Goal: Task Accomplishment & Management: Use online tool/utility

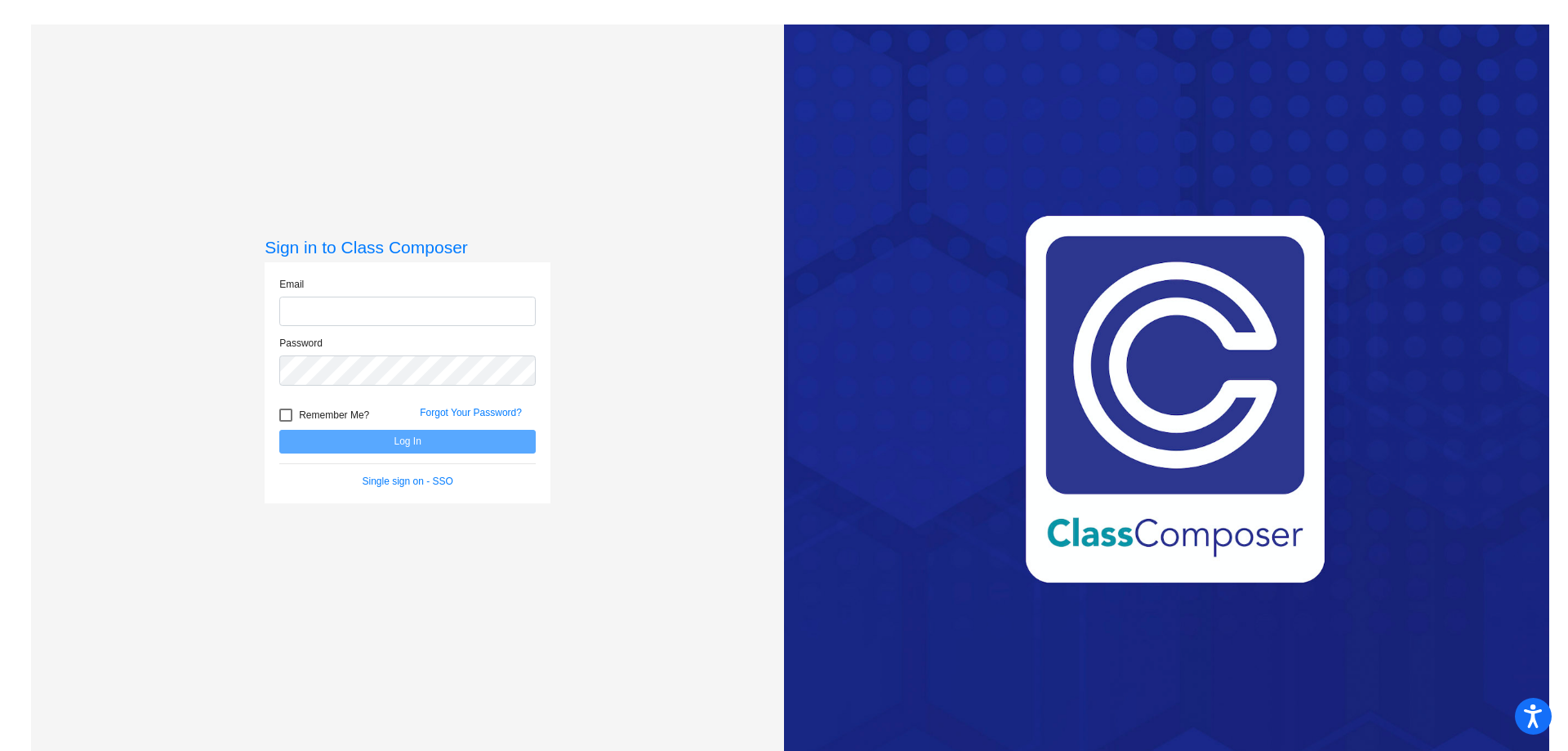
type input "[EMAIL_ADDRESS][PERSON_NAME][DOMAIN_NAME]"
click at [281, 410] on div at bounding box center [285, 415] width 13 height 13
click at [285, 422] on input "Remember Me?" at bounding box center [285, 422] width 1 height 1
checkbox input "true"
click at [405, 438] on button "Log In" at bounding box center [407, 441] width 256 height 24
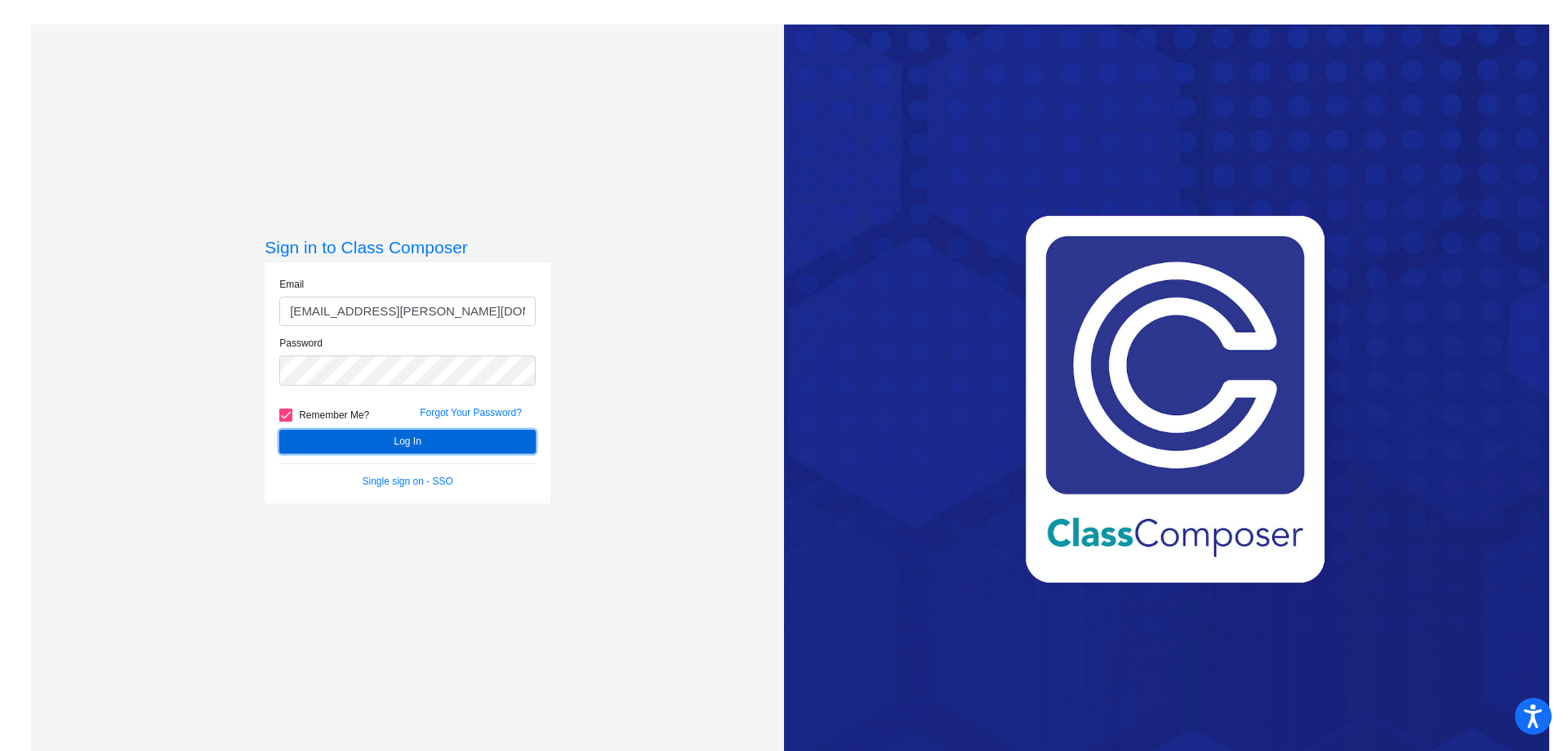
click at [333, 433] on button "Log In" at bounding box center [407, 441] width 256 height 24
click at [418, 449] on button "Log In" at bounding box center [407, 441] width 256 height 24
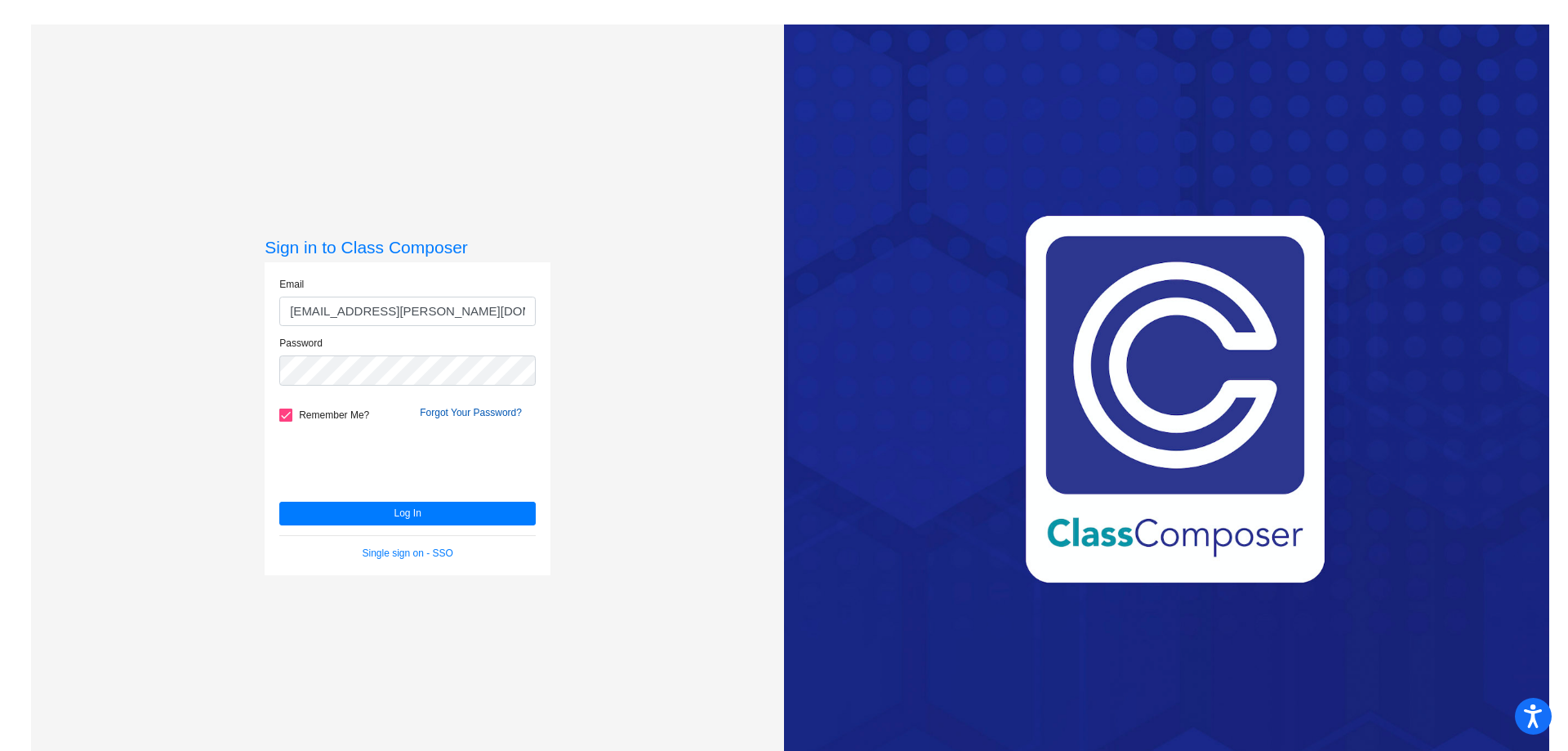
click at [478, 416] on link "Forgot Your Password?" at bounding box center [470, 413] width 102 height 12
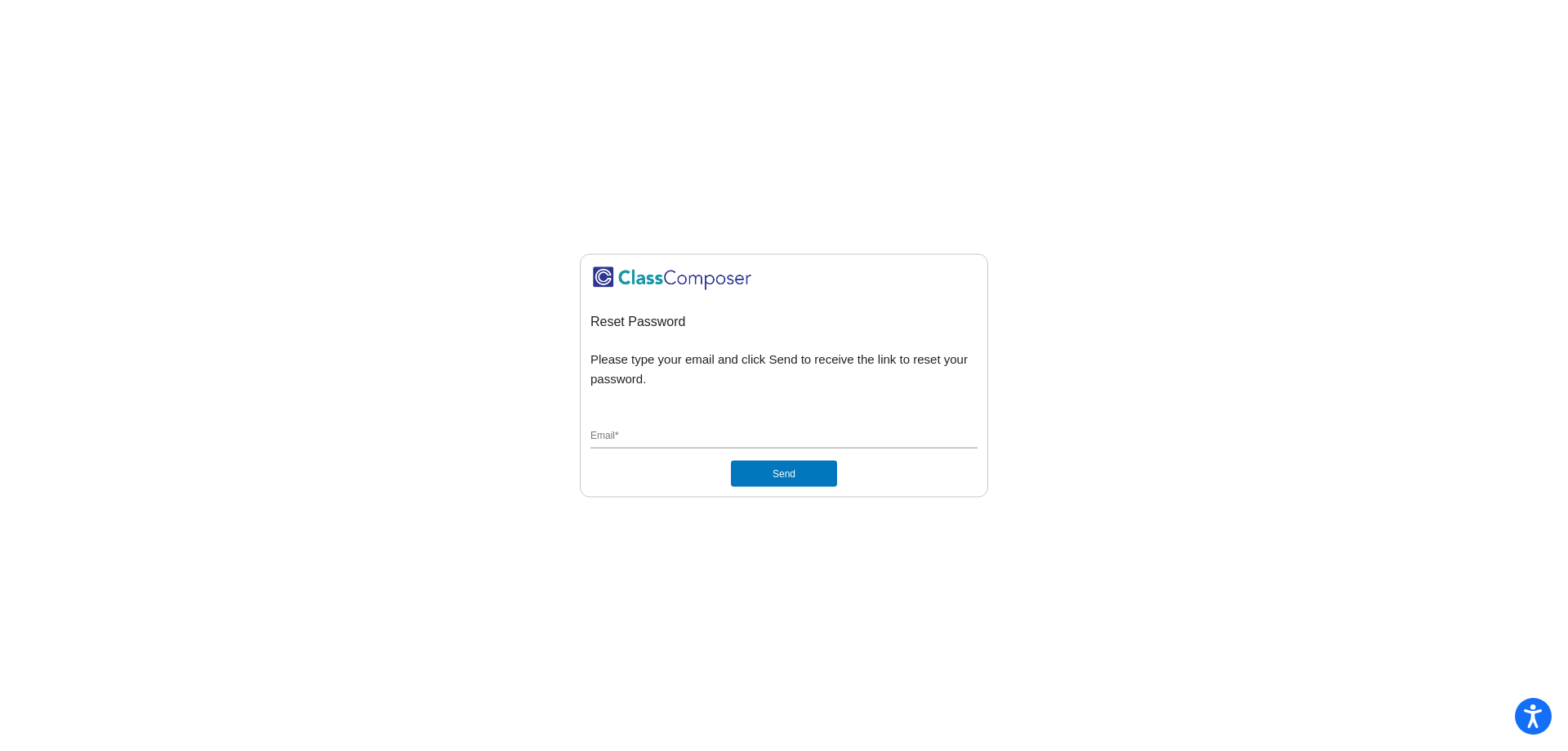
click at [673, 442] on input "Email *" at bounding box center [784, 436] width 387 height 15
type input "[EMAIL_ADDRESS][PERSON_NAME][DOMAIN_NAME]"
click at [809, 484] on button "Send" at bounding box center [784, 474] width 106 height 26
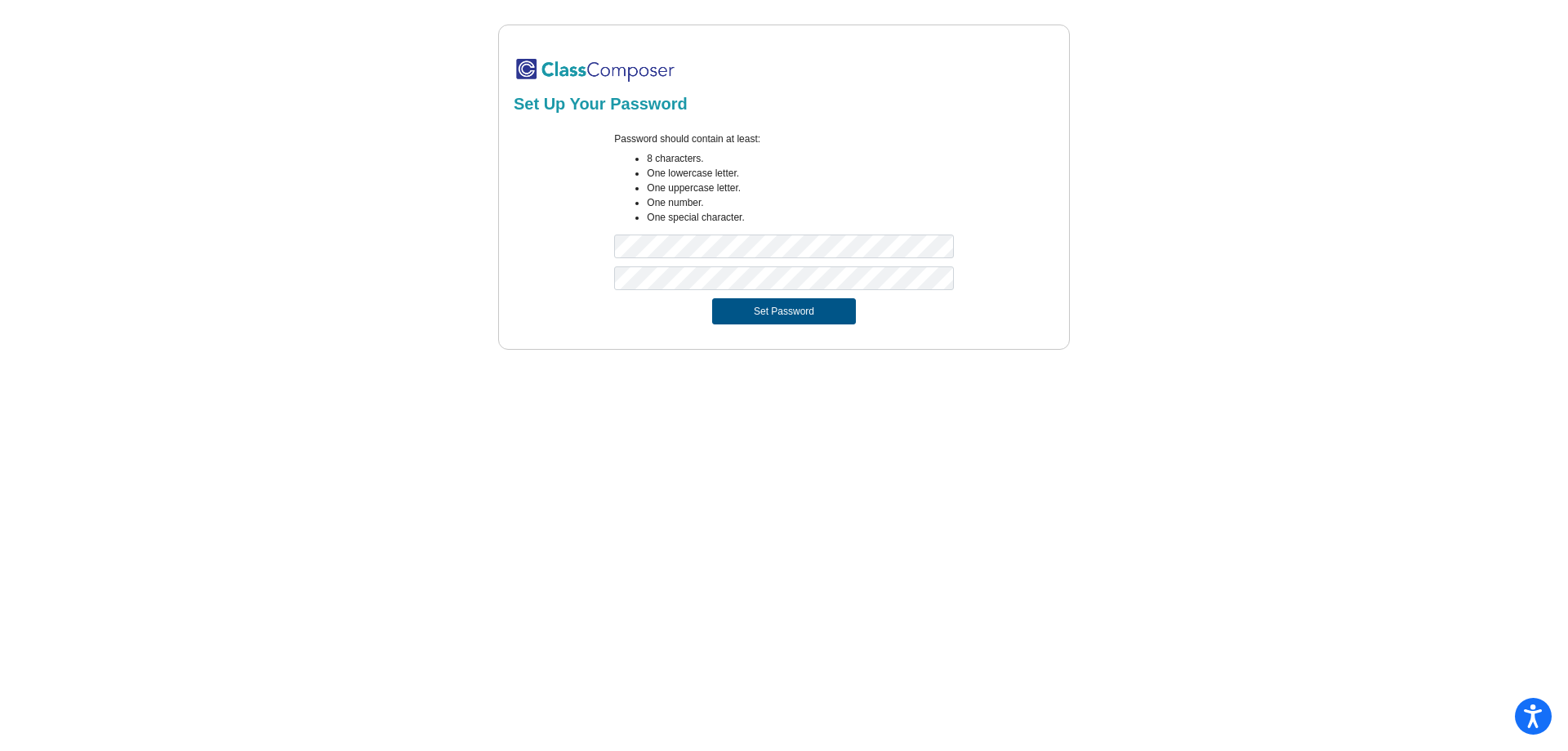
click at [766, 319] on button "Set Password" at bounding box center [784, 311] width 143 height 26
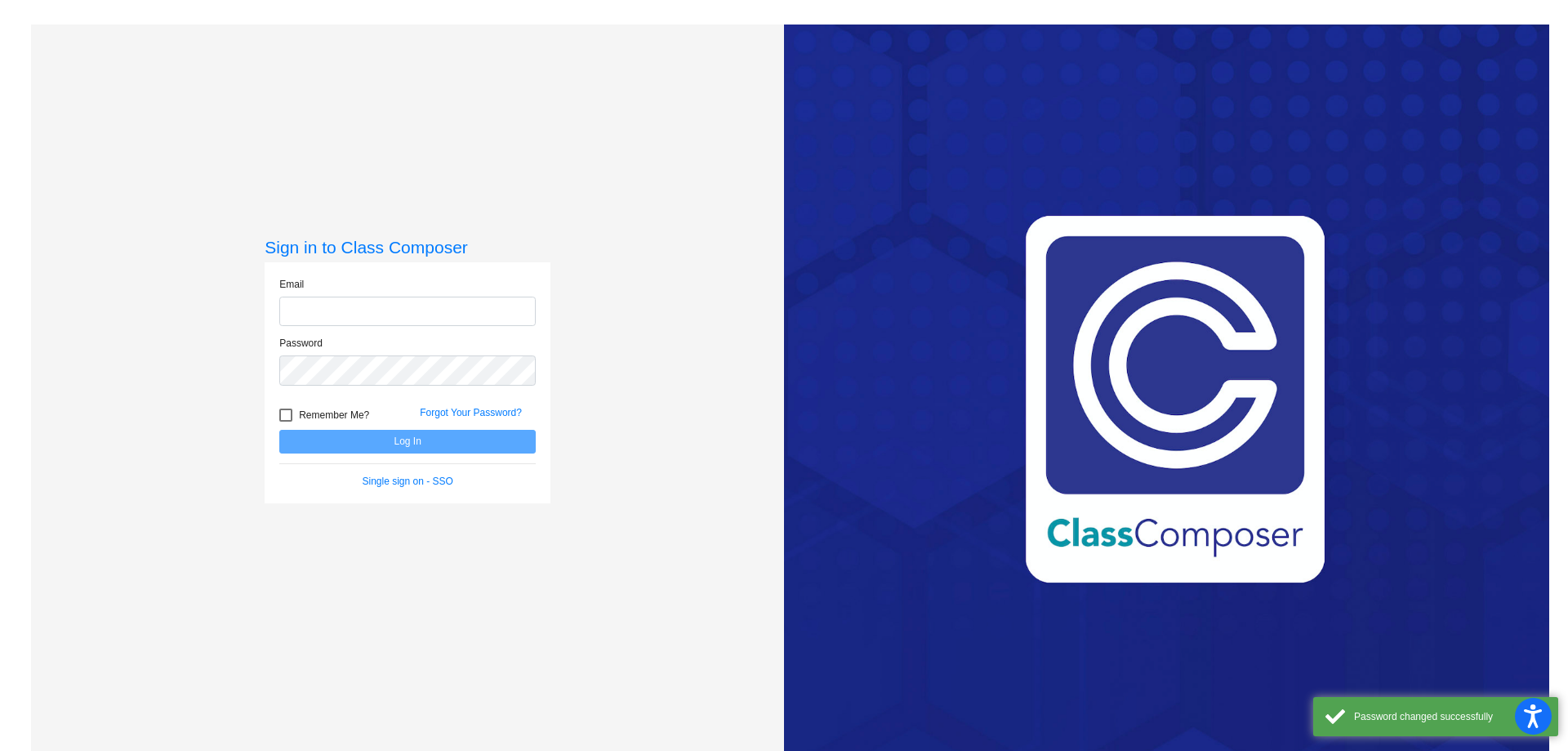
type input "[EMAIL_ADDRESS][PERSON_NAME][DOMAIN_NAME]"
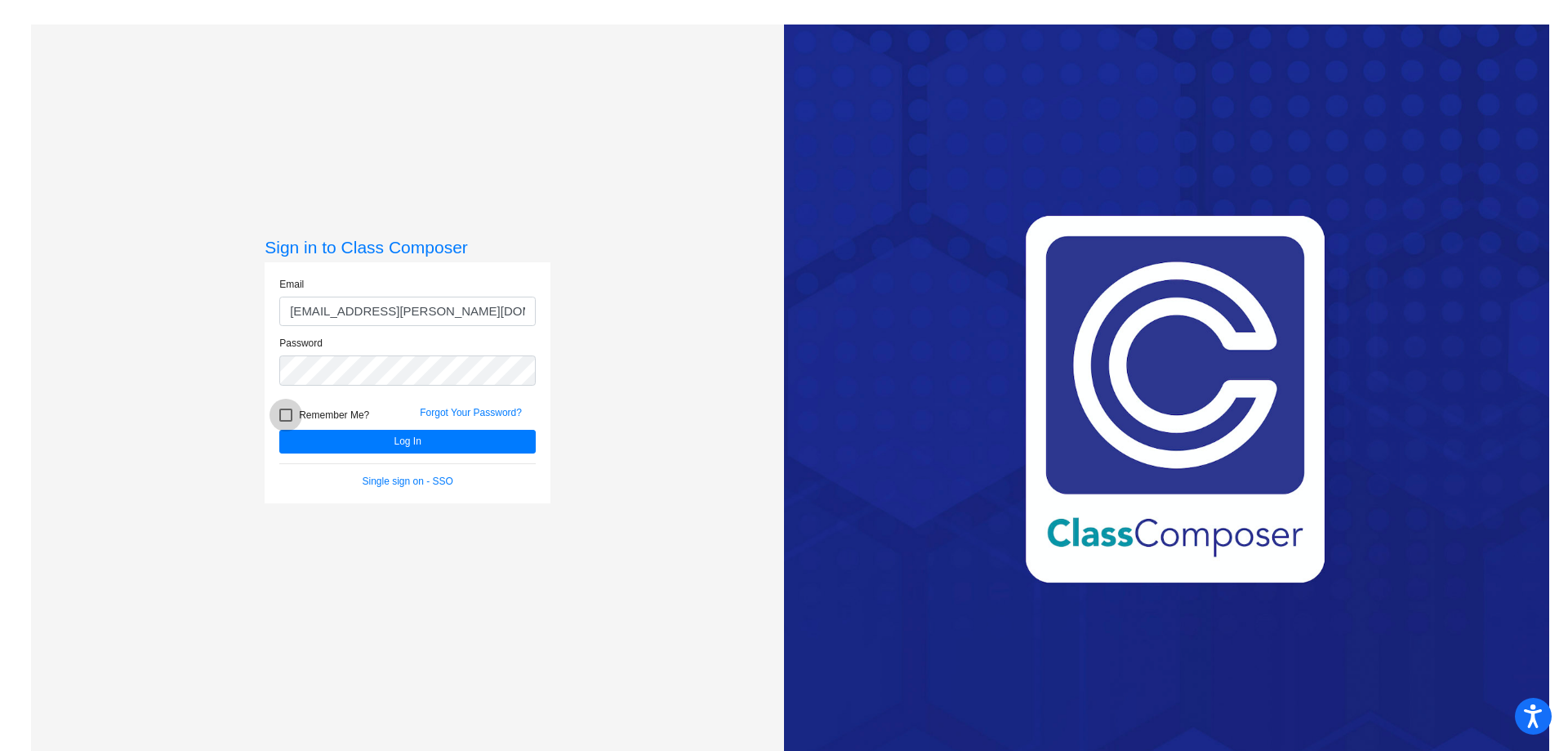
click at [305, 413] on span "Remember Me?" at bounding box center [333, 415] width 70 height 20
click at [286, 422] on input "Remember Me?" at bounding box center [285, 422] width 1 height 1
checkbox input "true"
click at [408, 441] on button "Log In" at bounding box center [407, 441] width 256 height 24
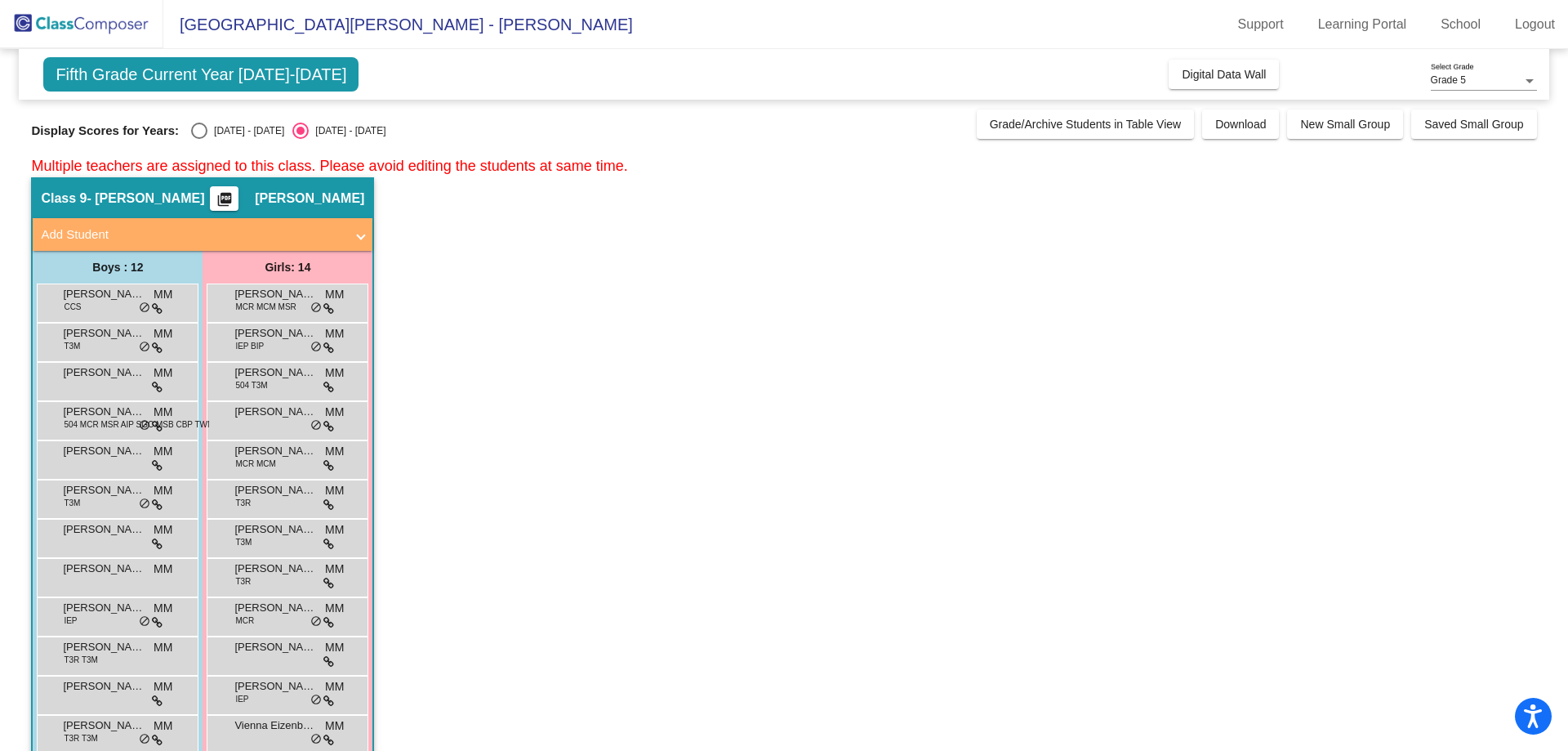
click at [204, 125] on div "Select an option" at bounding box center [199, 131] width 17 height 17
click at [199, 139] on input "[DATE] - [DATE]" at bounding box center [199, 139] width 1 height 1
radio input "true"
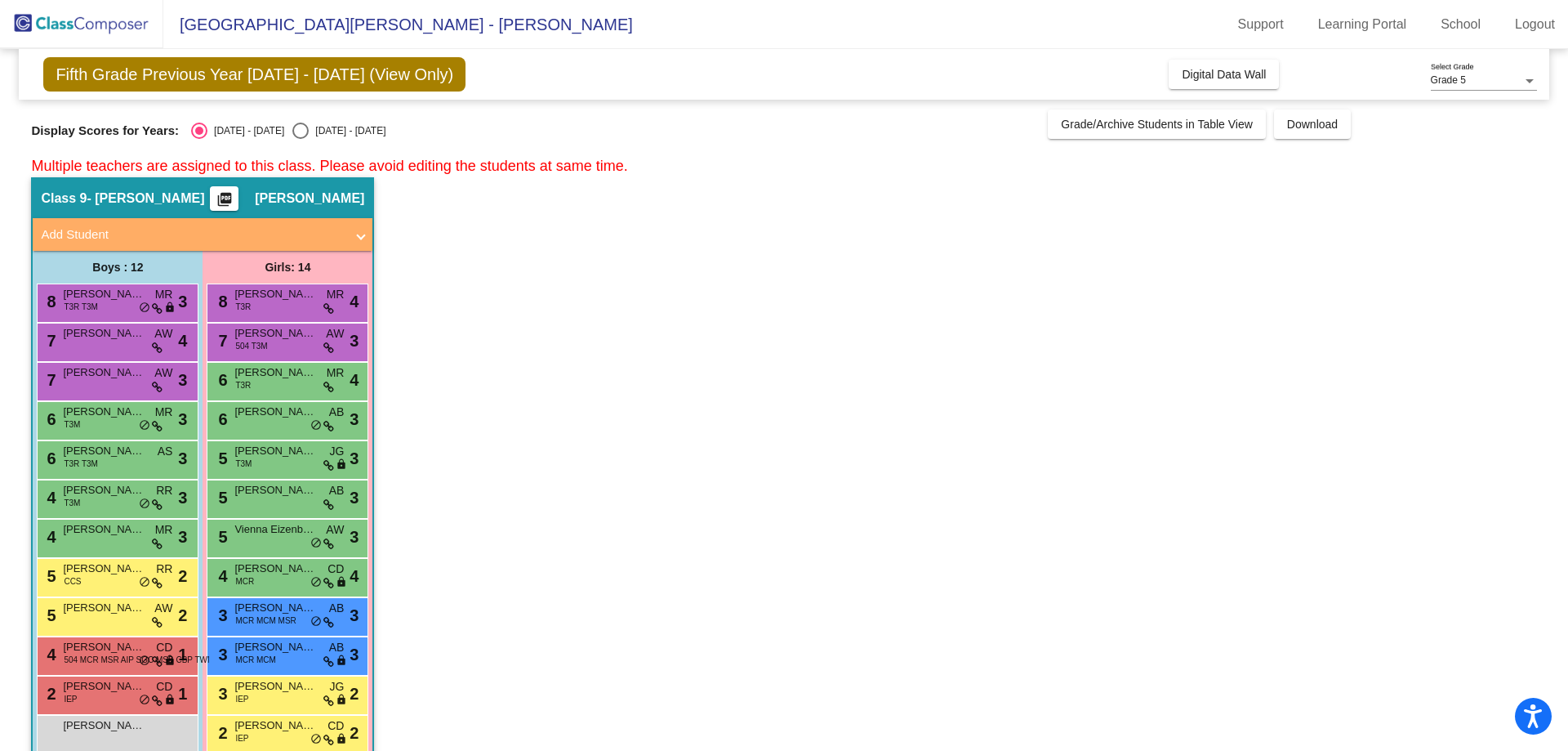
click at [322, 142] on div "Fifth Grade Previous Year [DATE] - [DATE] (View Only) Add, Move, or Retain Stud…" at bounding box center [783, 454] width 1505 height 809
click at [309, 136] on div "[DATE] - [DATE]" at bounding box center [347, 131] width 77 height 15
click at [301, 139] on input "[DATE] - [DATE]" at bounding box center [300, 139] width 1 height 1
radio input "true"
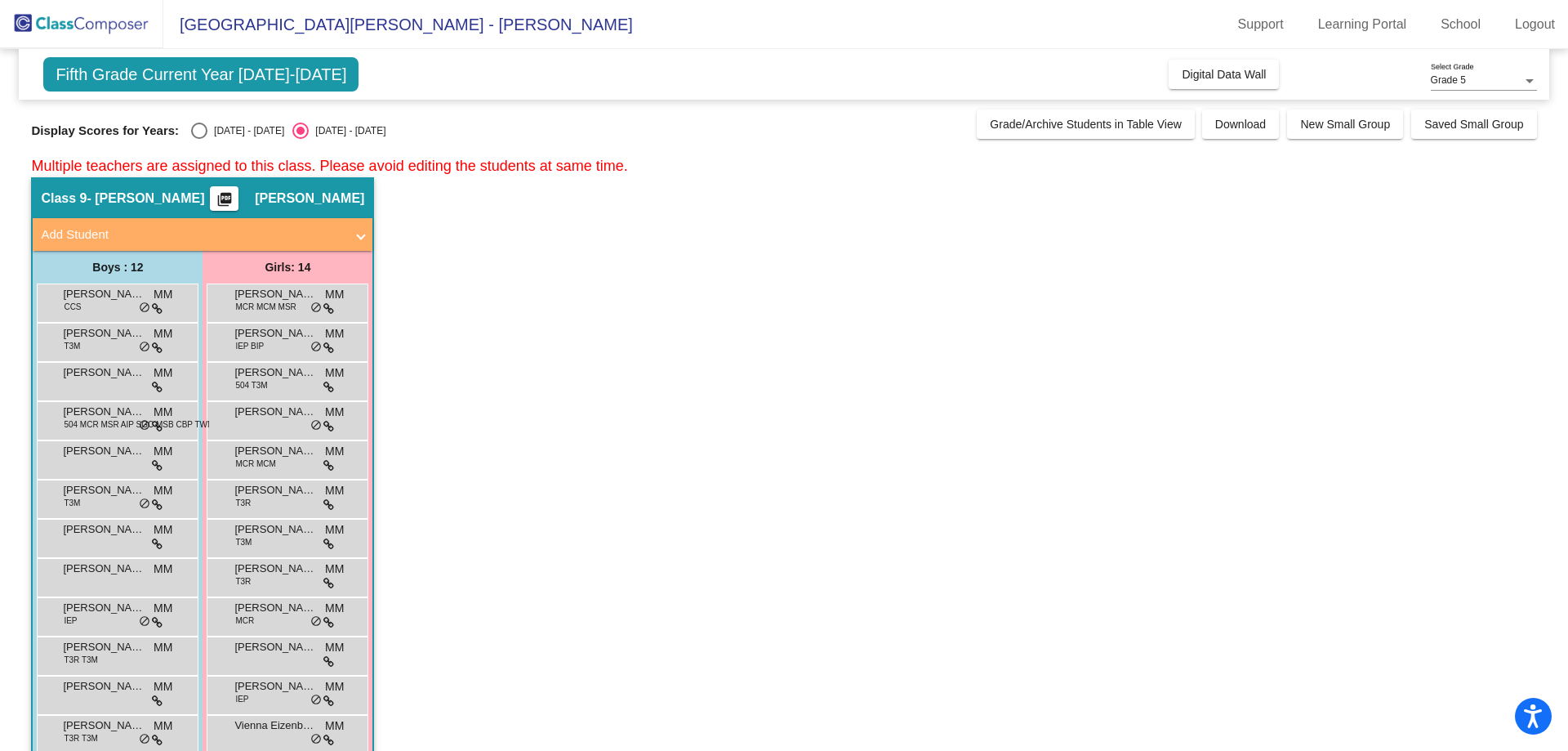
click at [200, 129] on div "Select an option" at bounding box center [199, 131] width 17 height 17
click at [199, 139] on input "[DATE] - [DATE]" at bounding box center [199, 139] width 1 height 1
radio input "true"
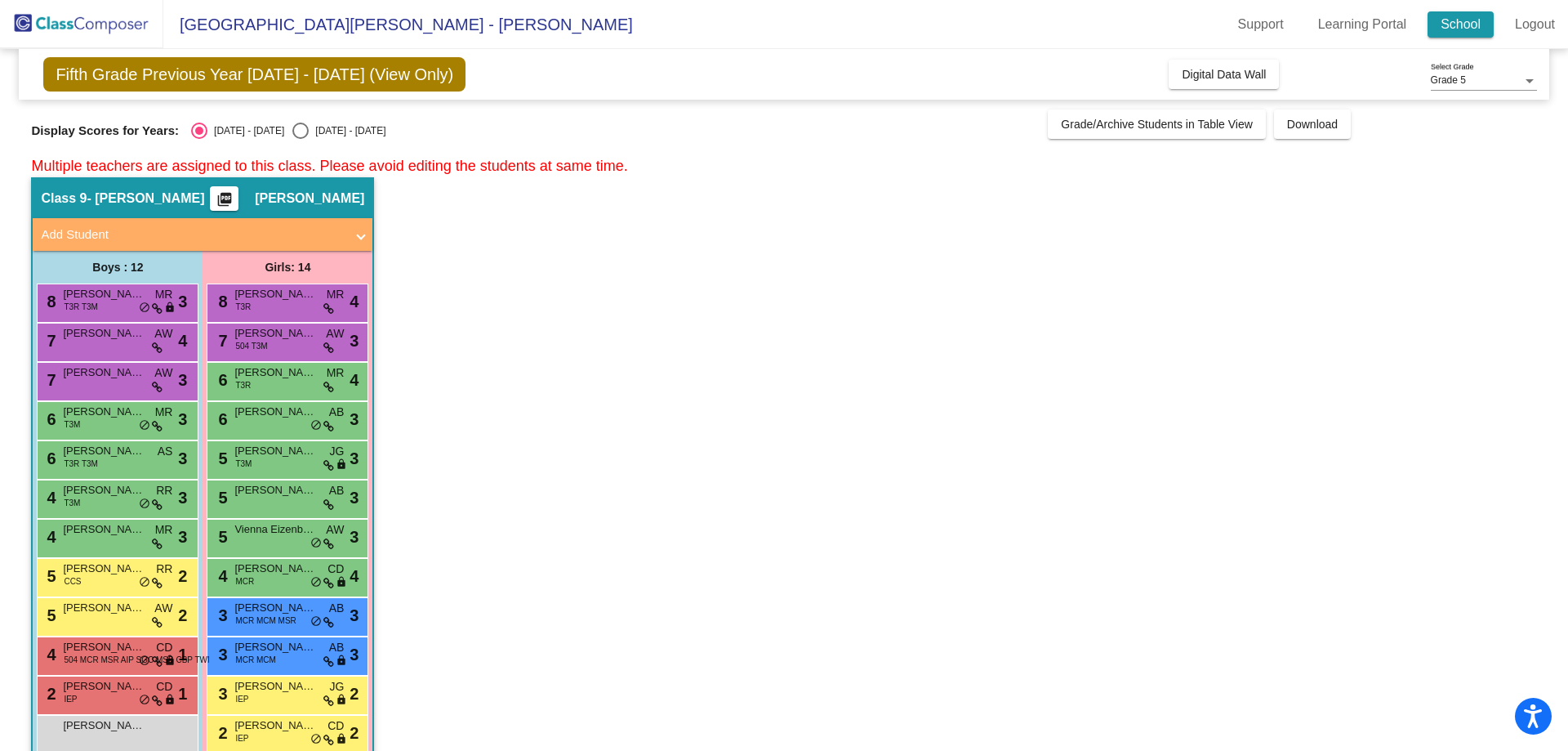
click at [1471, 24] on link "School" at bounding box center [1460, 25] width 66 height 26
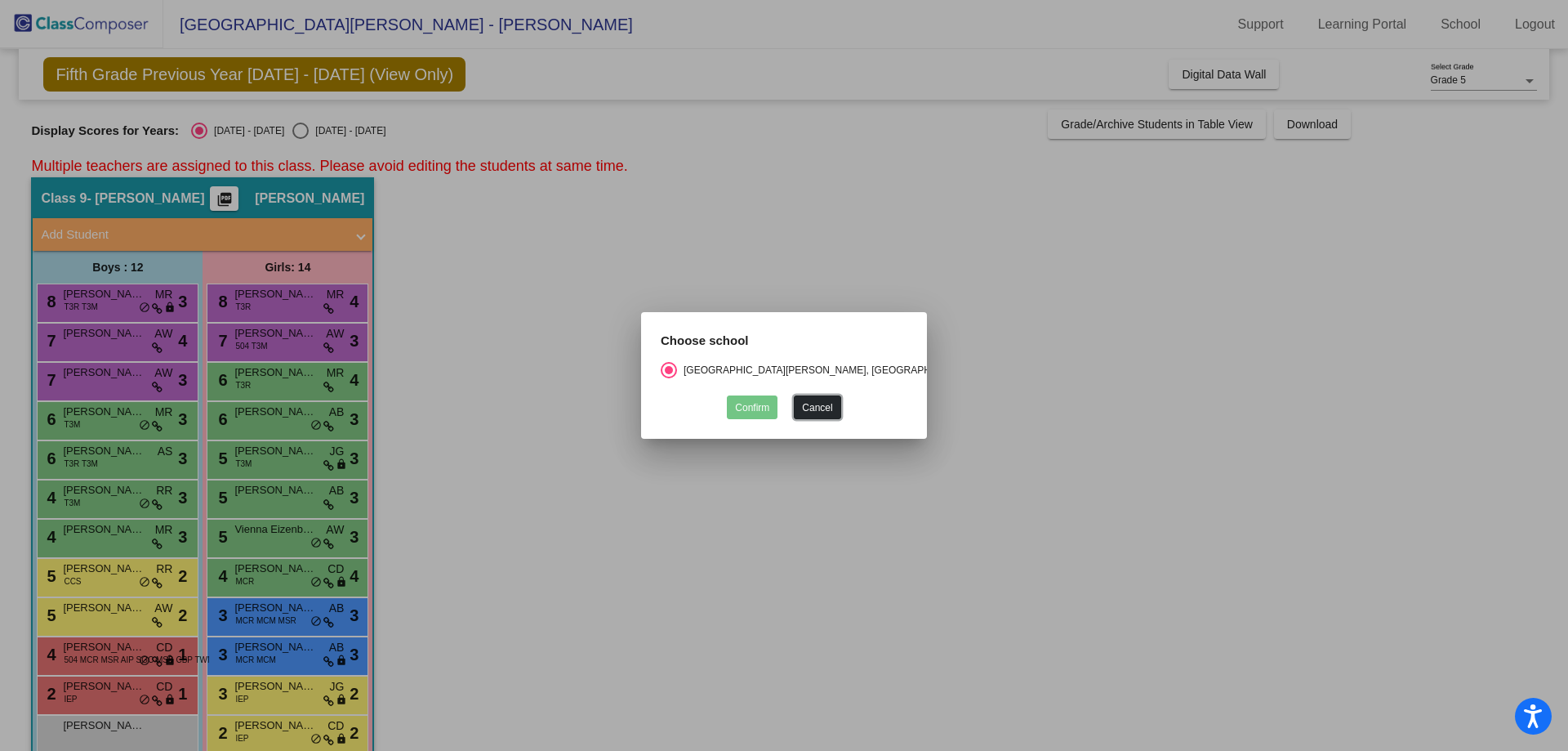
click at [816, 402] on button "Cancel" at bounding box center [816, 407] width 46 height 24
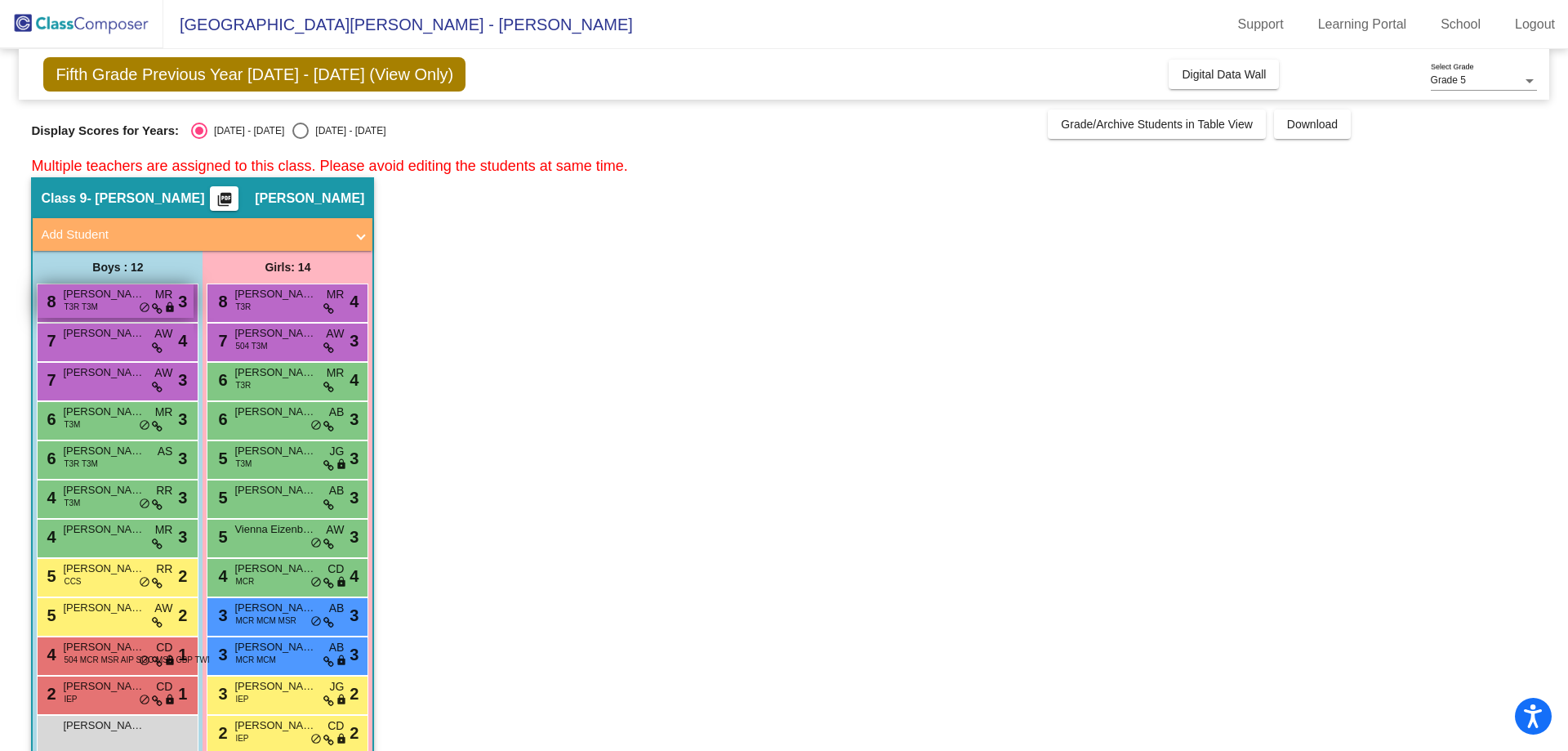
click at [122, 302] on span "[PERSON_NAME]" at bounding box center [104, 294] width 82 height 17
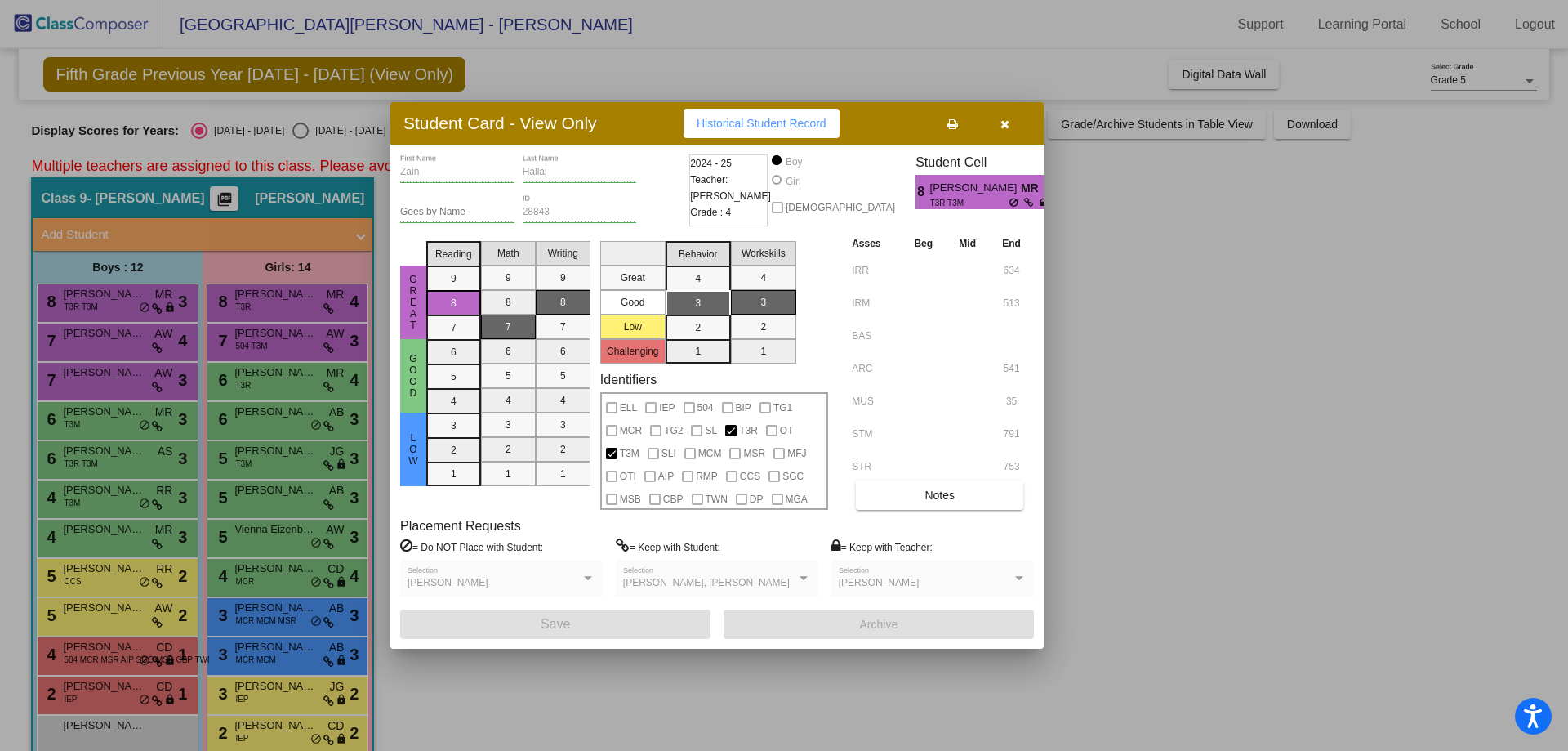
click at [444, 223] on div "Goes by Name" at bounding box center [457, 214] width 115 height 40
click at [1016, 118] on button "button" at bounding box center [1004, 124] width 52 height 30
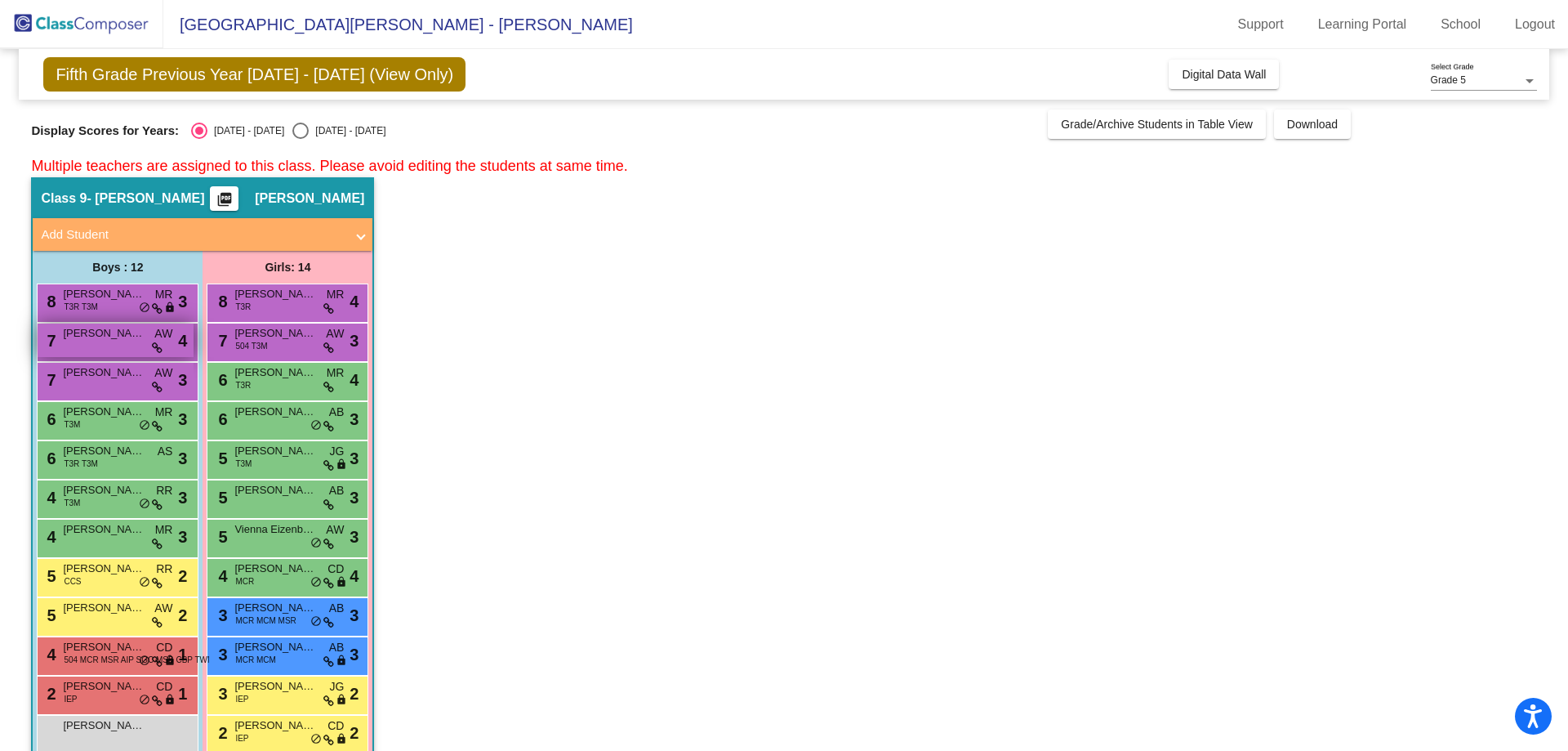
click at [98, 342] on div "7 [PERSON_NAME] AW lock do_not_disturb_alt 4" at bounding box center [116, 340] width 156 height 34
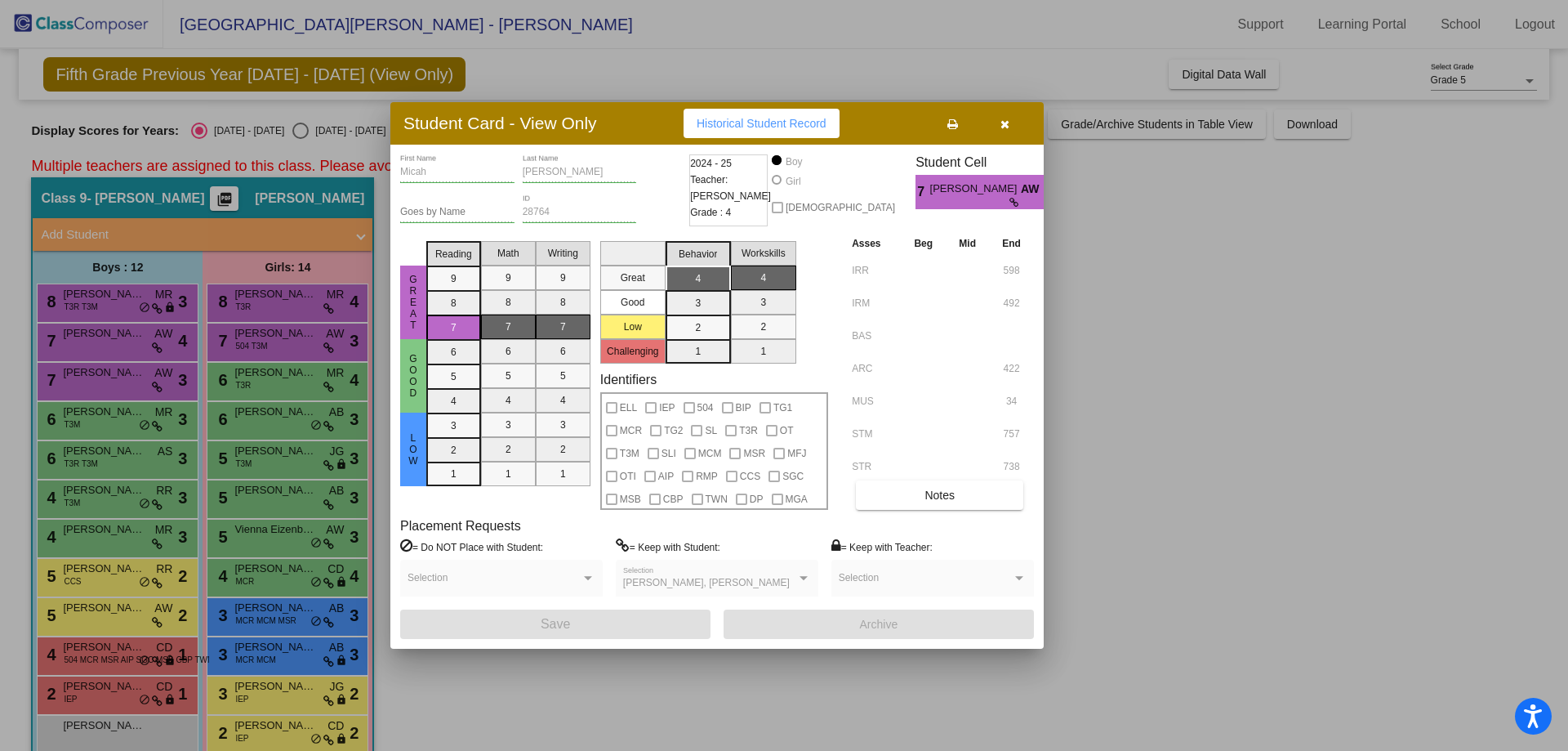
click at [992, 129] on button "button" at bounding box center [1004, 124] width 52 height 30
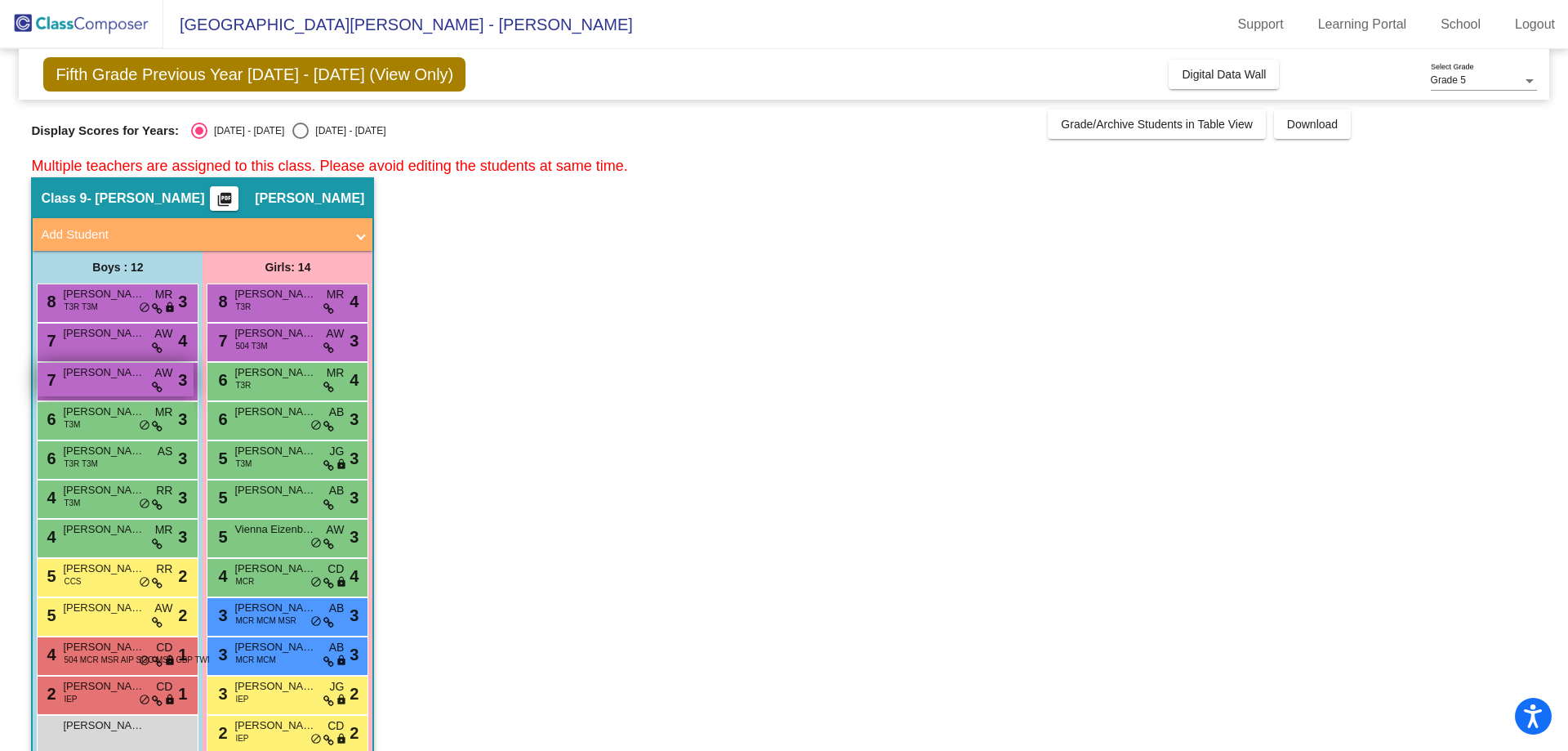
click at [90, 385] on div "7 [PERSON_NAME] AW lock do_not_disturb_alt 3" at bounding box center [116, 379] width 156 height 34
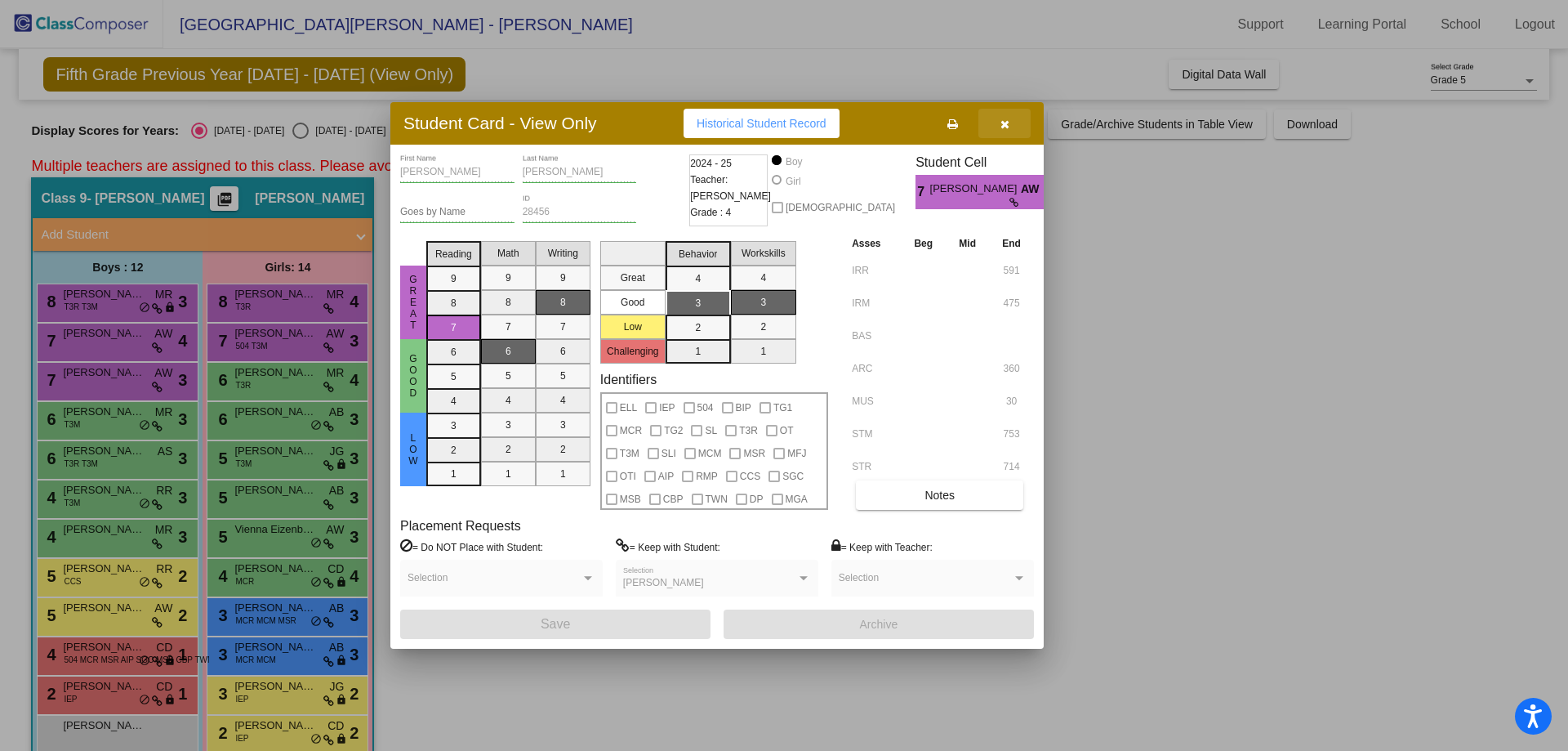
click at [1017, 134] on button "button" at bounding box center [1004, 124] width 52 height 30
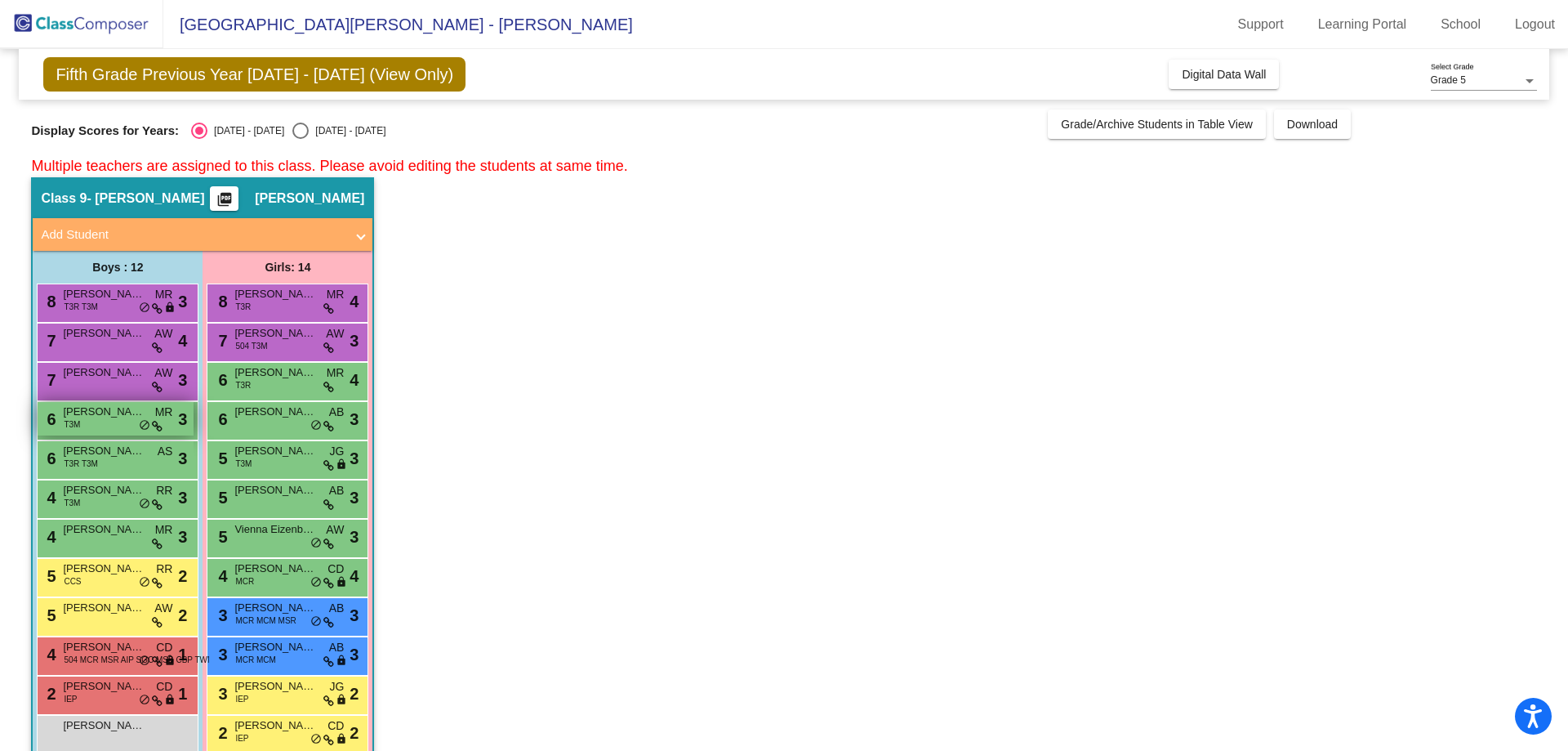
click at [86, 428] on div "6 Lincoln [PERSON_NAME] T3M MR lock do_not_disturb_alt 3" at bounding box center [116, 419] width 156 height 34
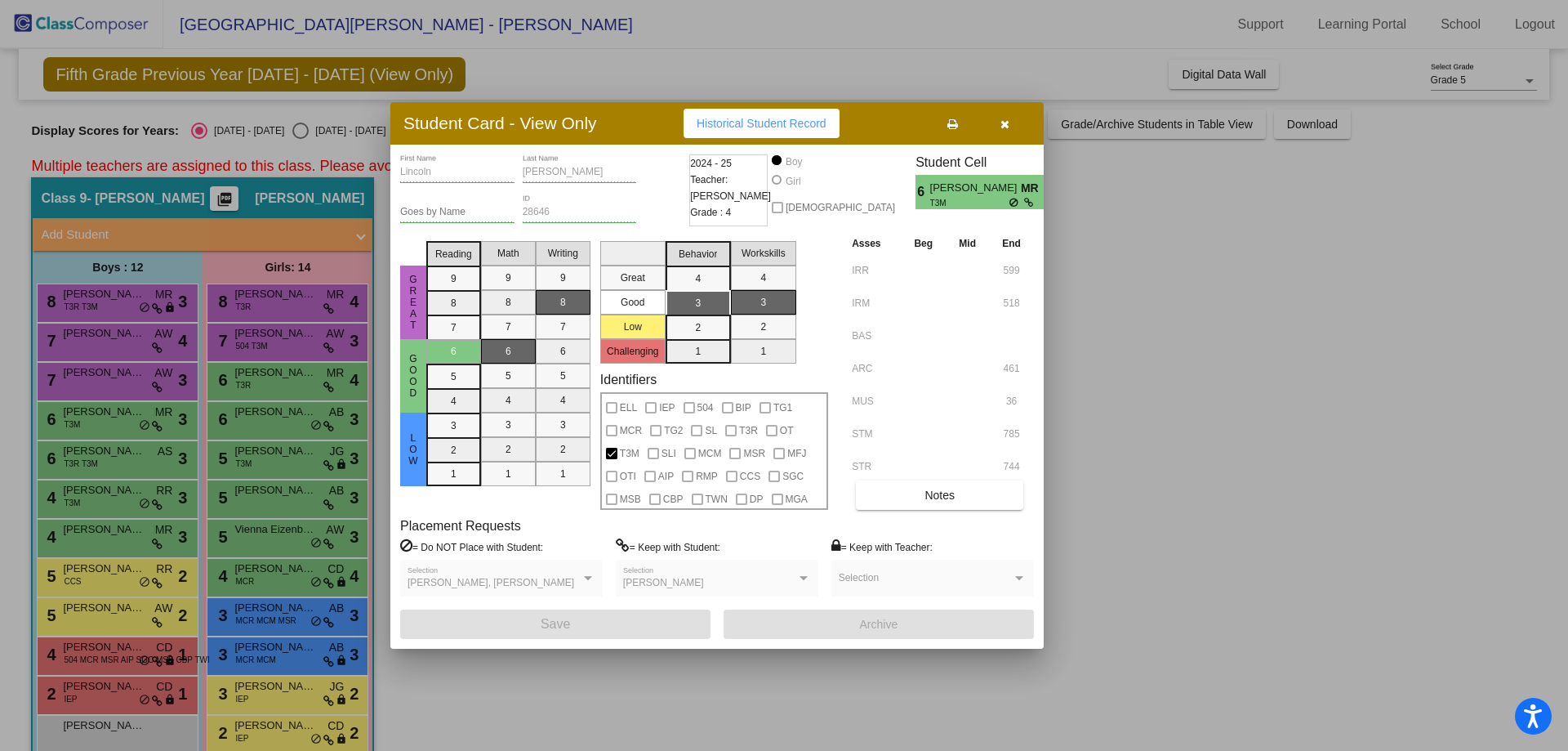
click at [1018, 122] on button "button" at bounding box center [1004, 124] width 52 height 30
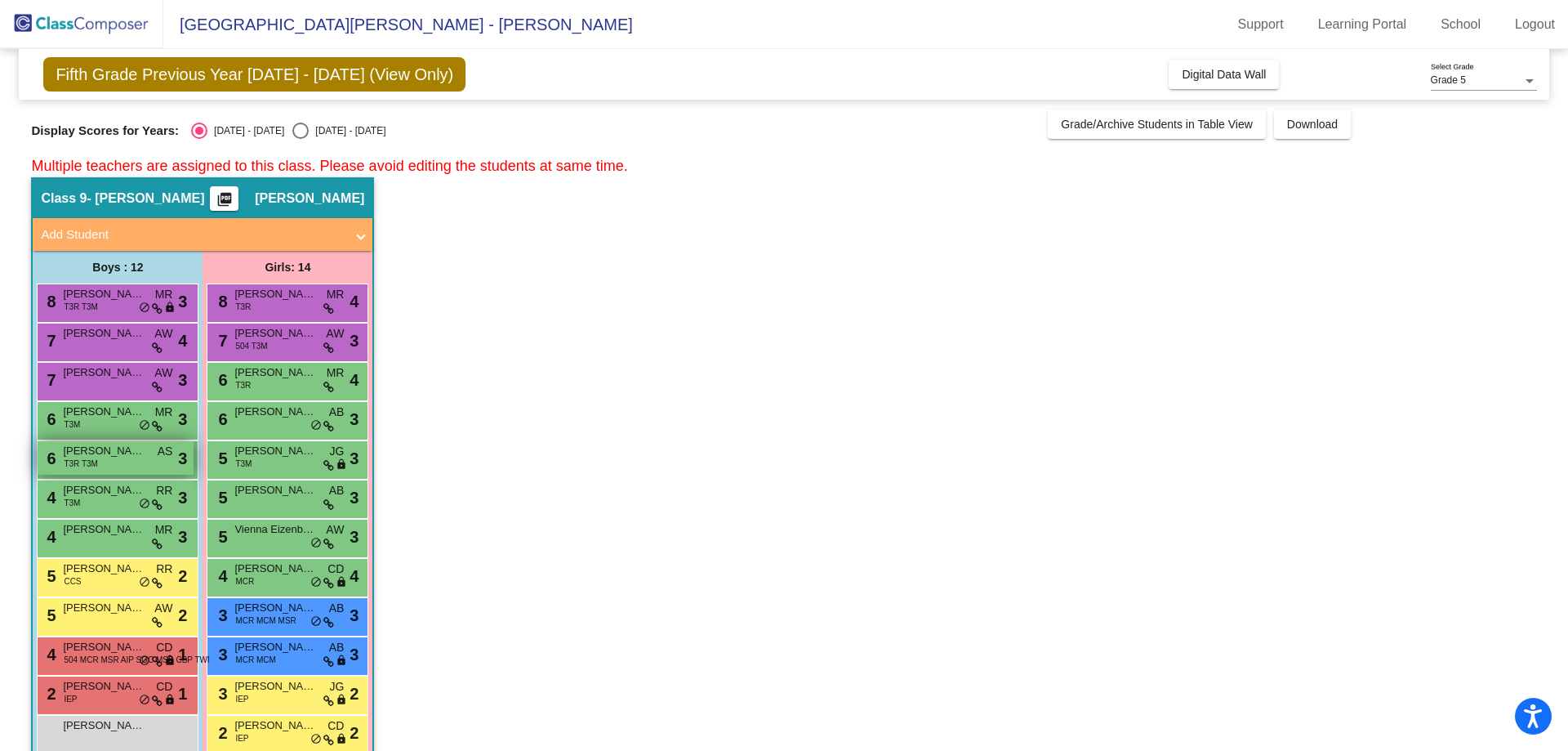
click at [82, 446] on span "[PERSON_NAME]" at bounding box center [104, 450] width 82 height 17
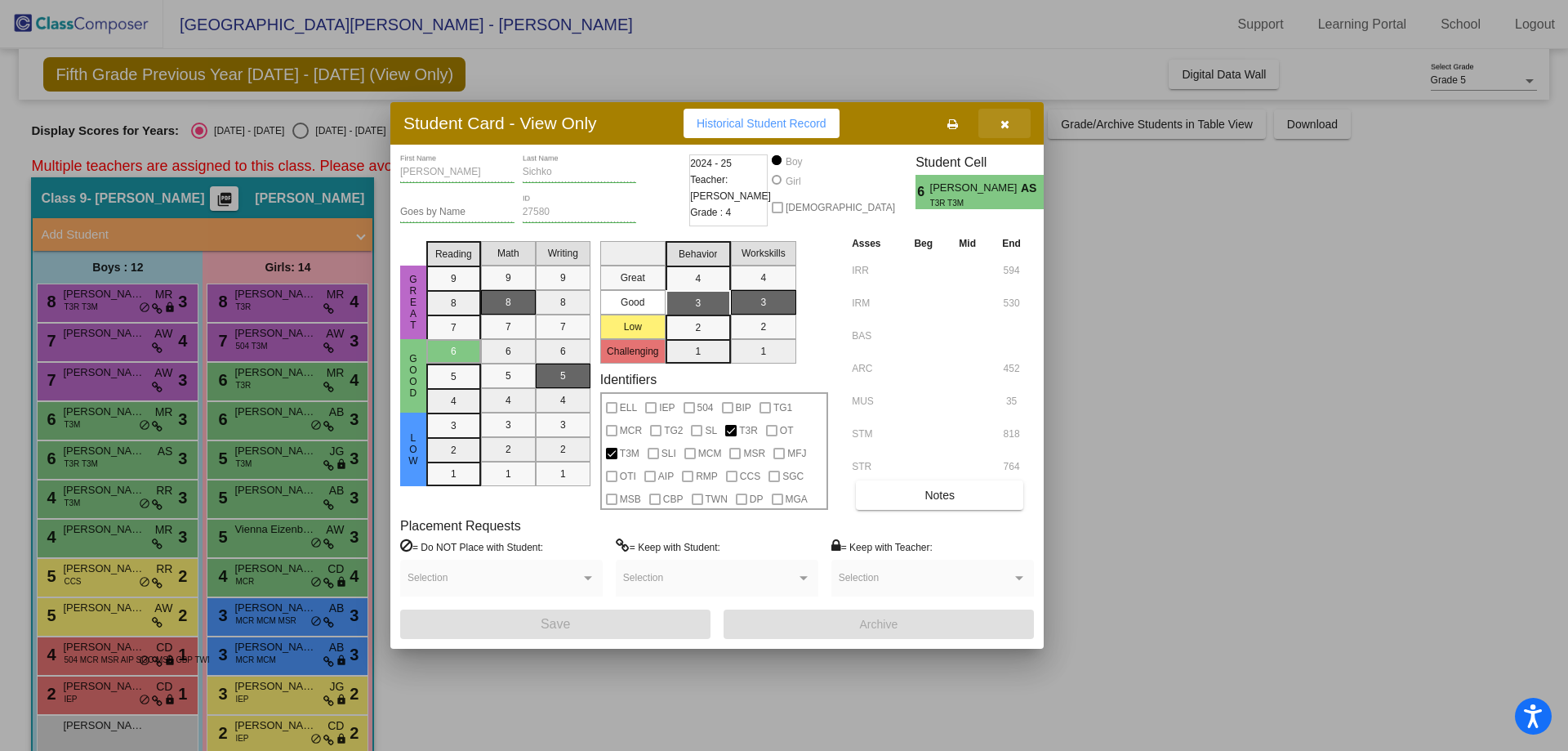
click at [1011, 128] on button "button" at bounding box center [1004, 124] width 52 height 30
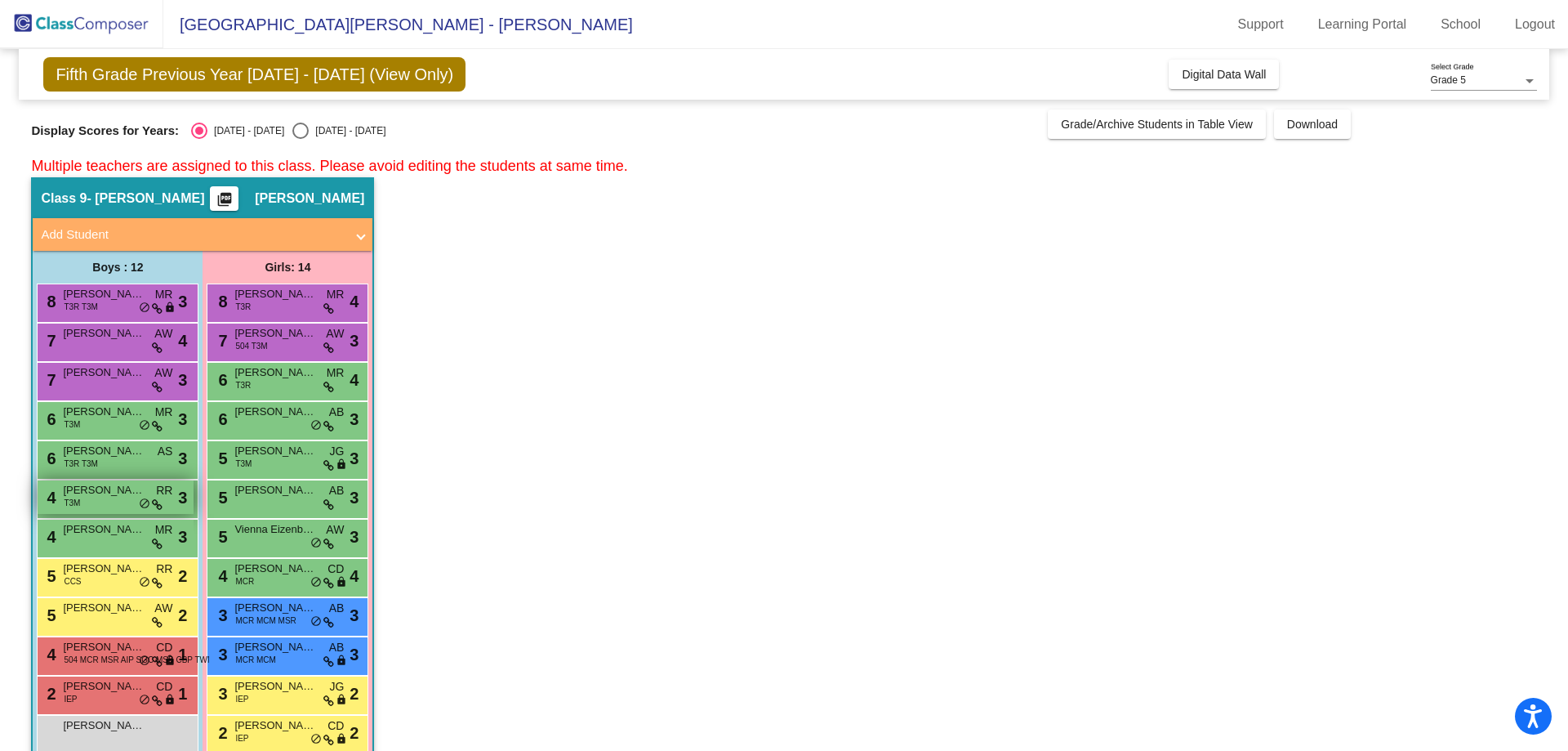
click at [80, 501] on span "T3M" at bounding box center [71, 503] width 17 height 12
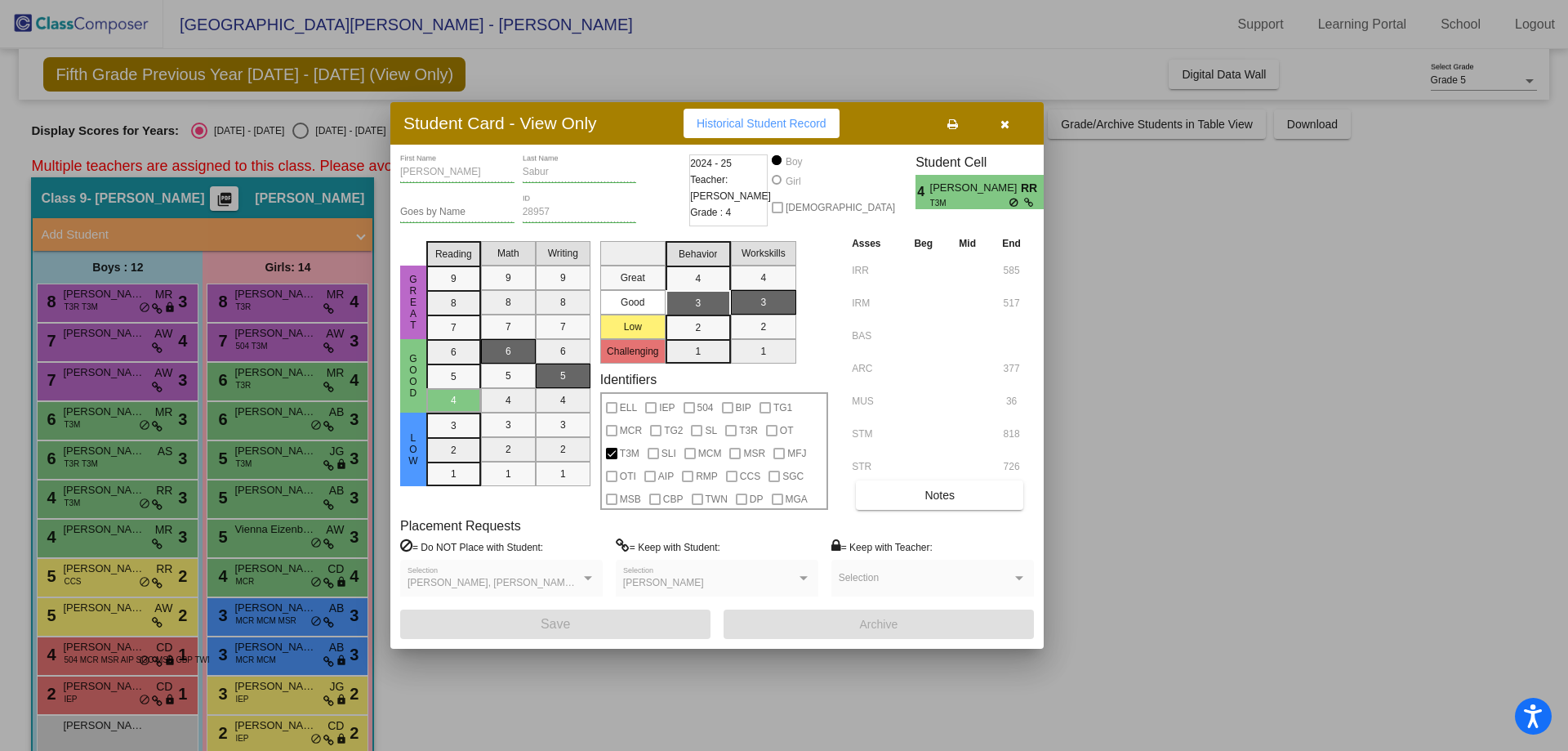
click at [1008, 128] on icon "button" at bounding box center [1004, 125] width 9 height 12
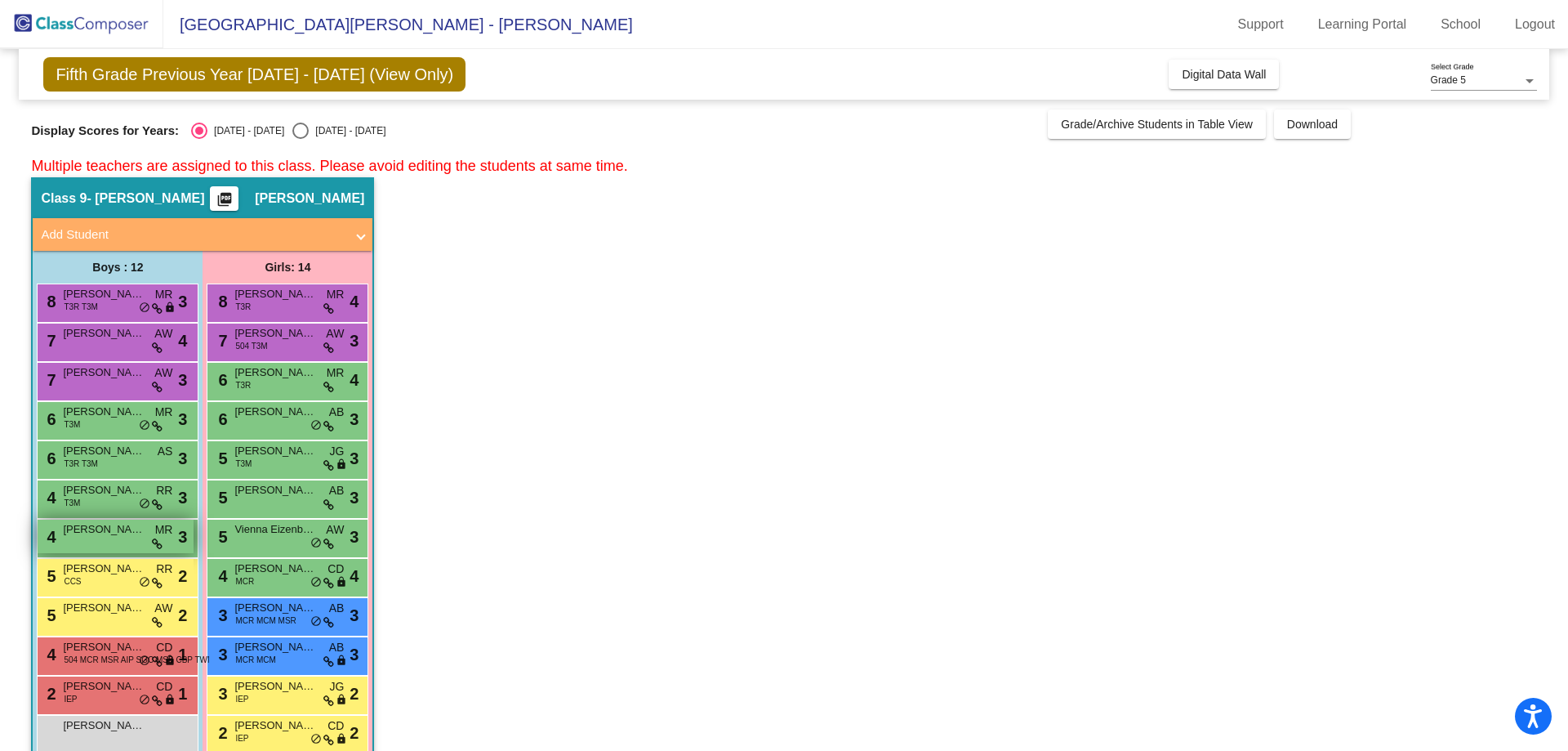
click at [109, 545] on div "4 [PERSON_NAME] MR [PERSON_NAME] do_not_disturb_alt 3" at bounding box center [116, 536] width 156 height 34
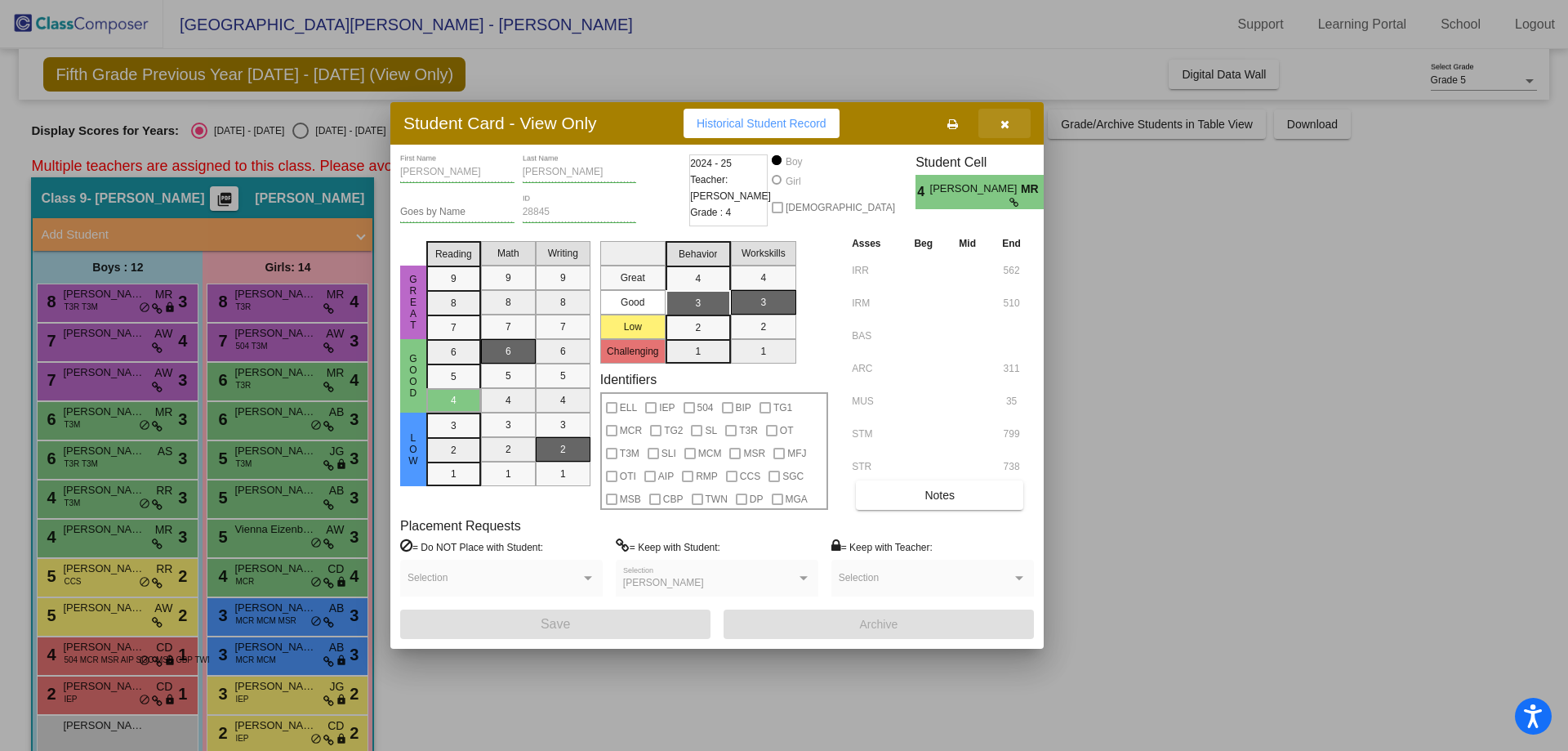
click at [1003, 123] on icon "button" at bounding box center [1004, 125] width 9 height 12
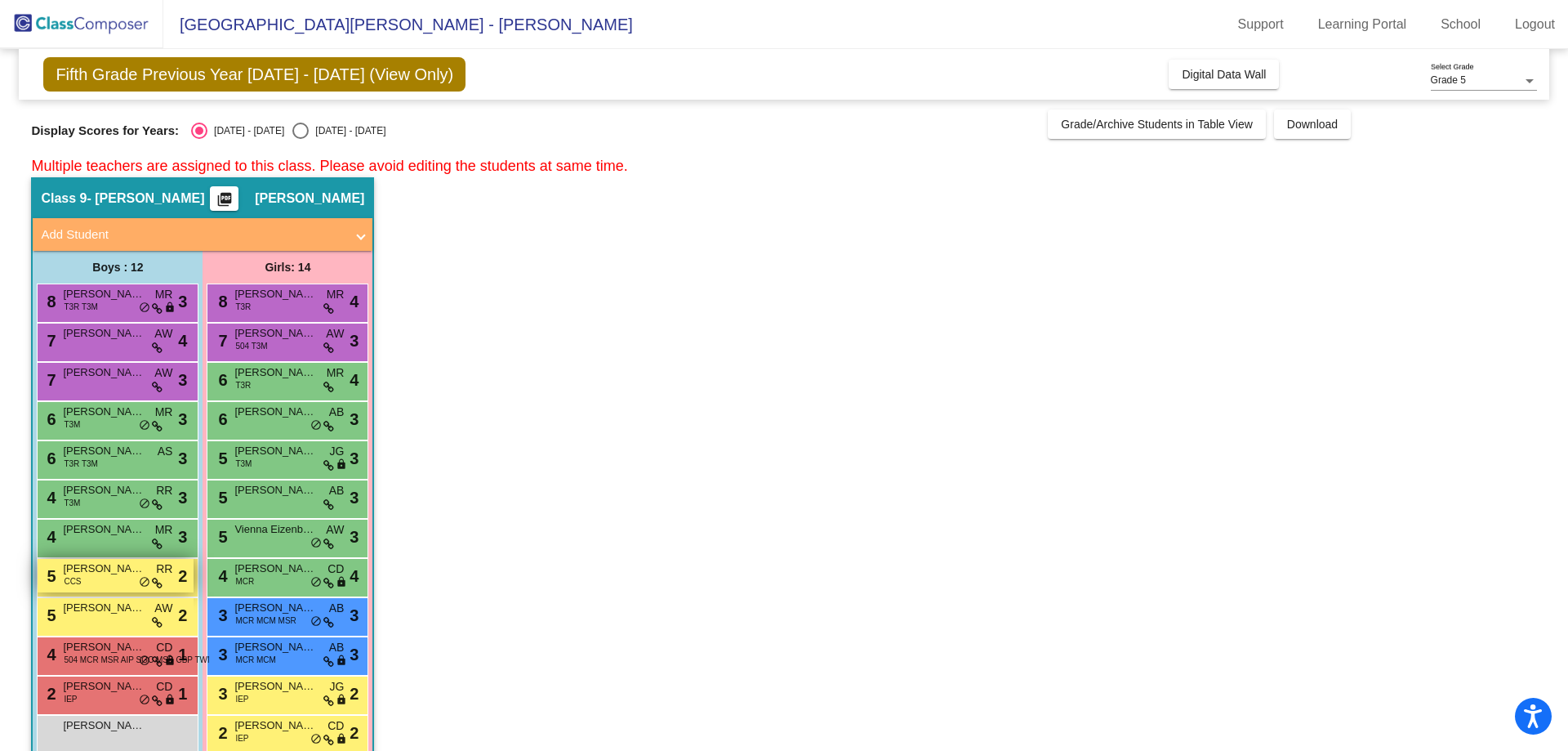
click at [95, 568] on span "[PERSON_NAME]" at bounding box center [104, 568] width 82 height 17
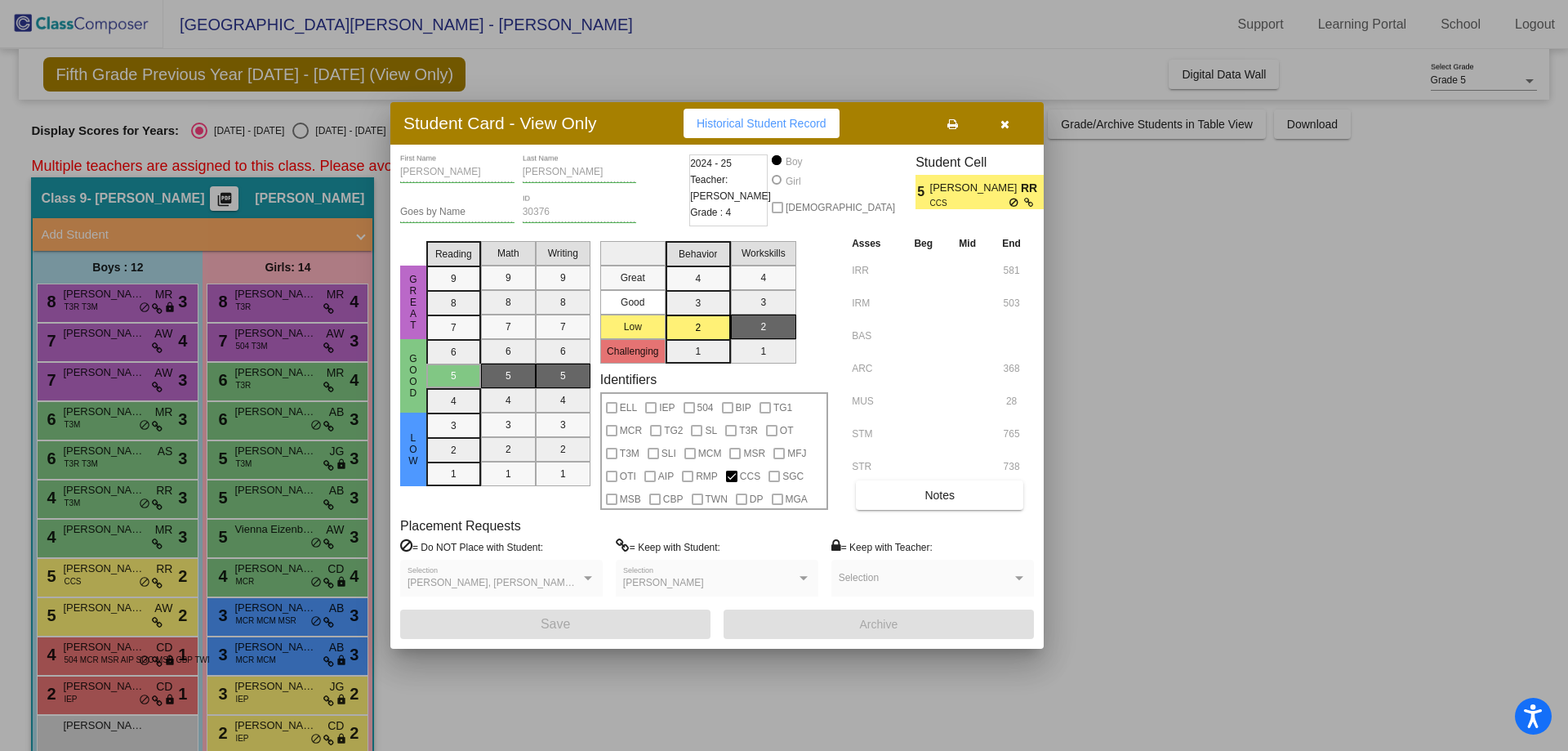
click at [1012, 126] on button "button" at bounding box center [1004, 124] width 52 height 30
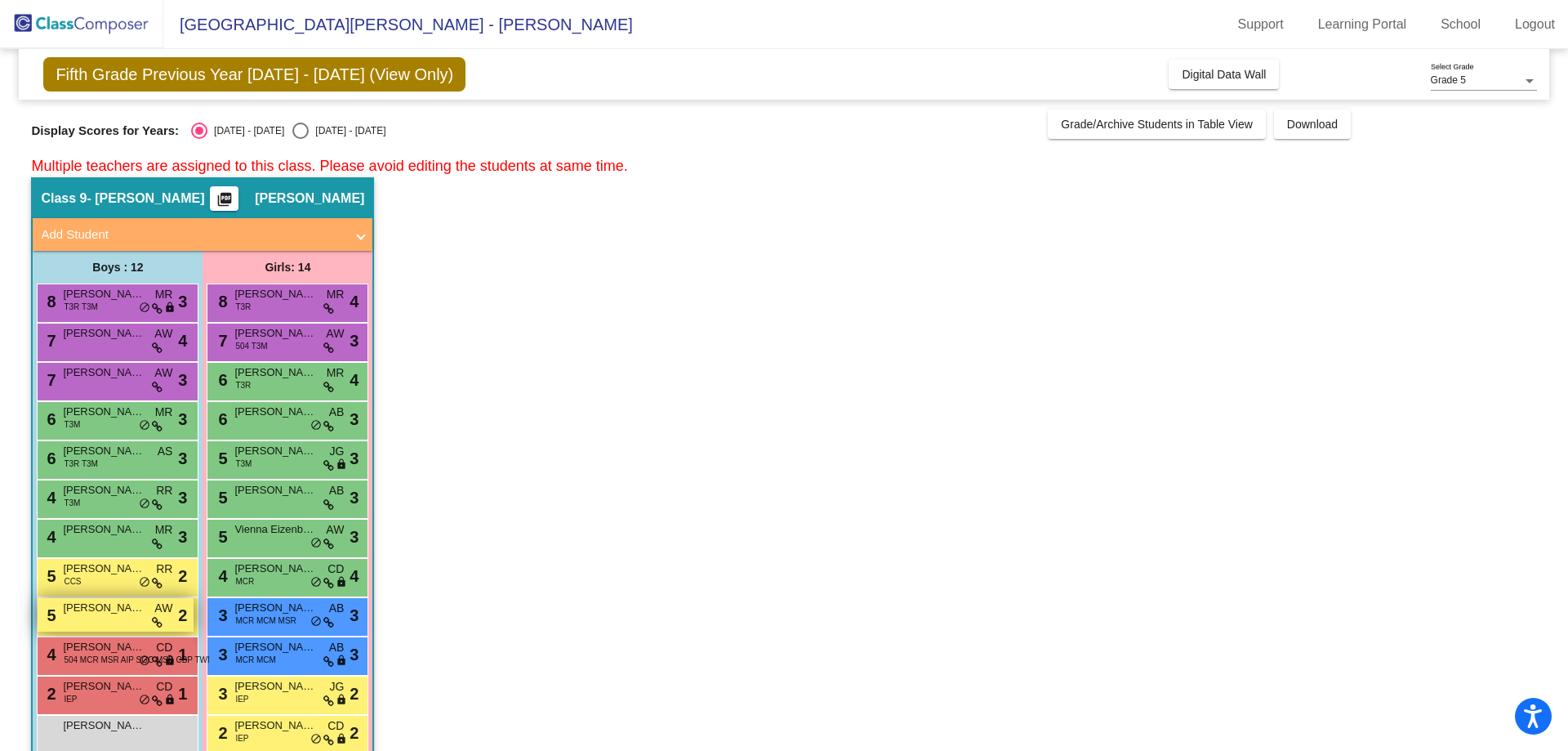
click at [105, 623] on div "5 [PERSON_NAME] lock do_not_disturb_alt 2" at bounding box center [116, 614] width 156 height 34
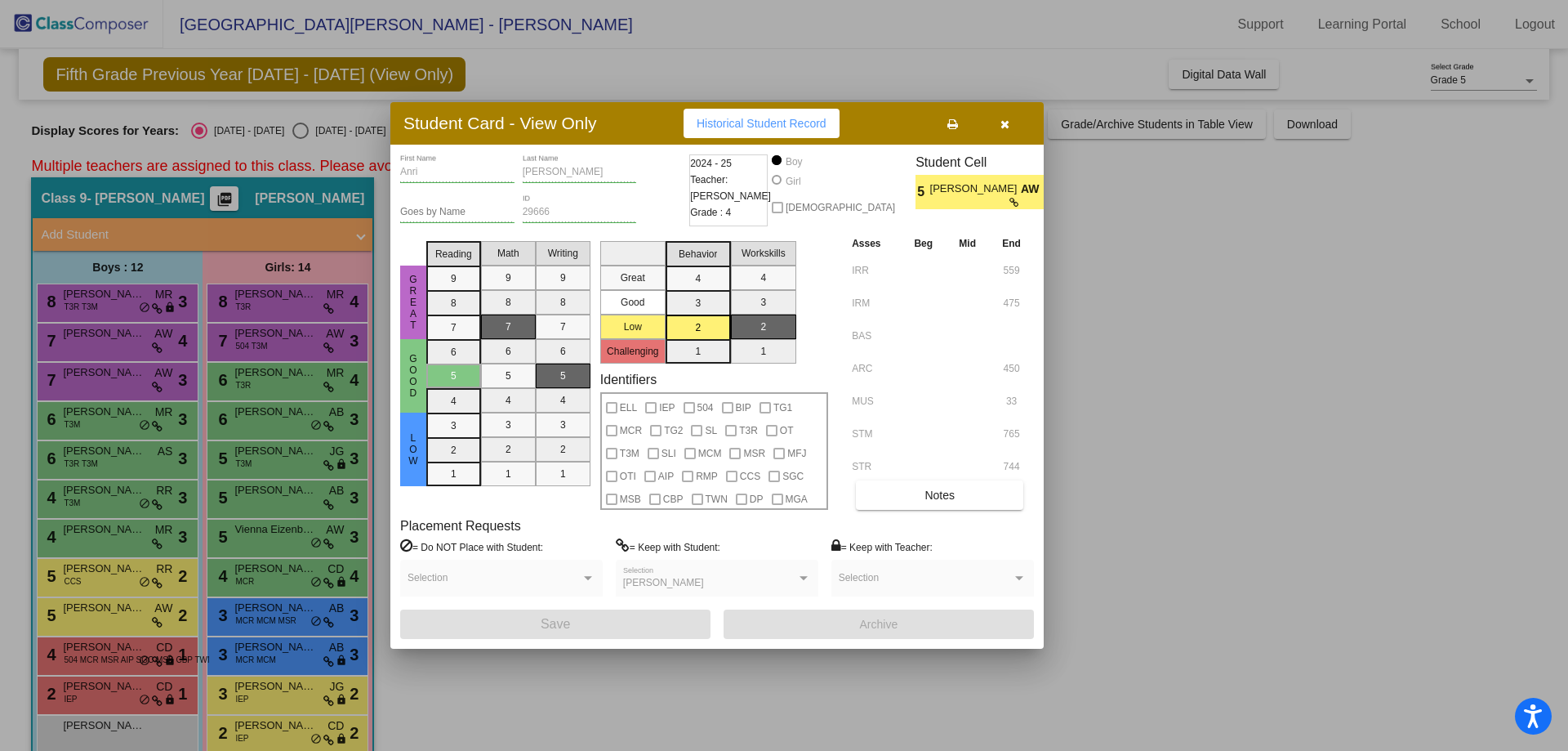
click at [1001, 123] on icon "button" at bounding box center [1004, 125] width 9 height 12
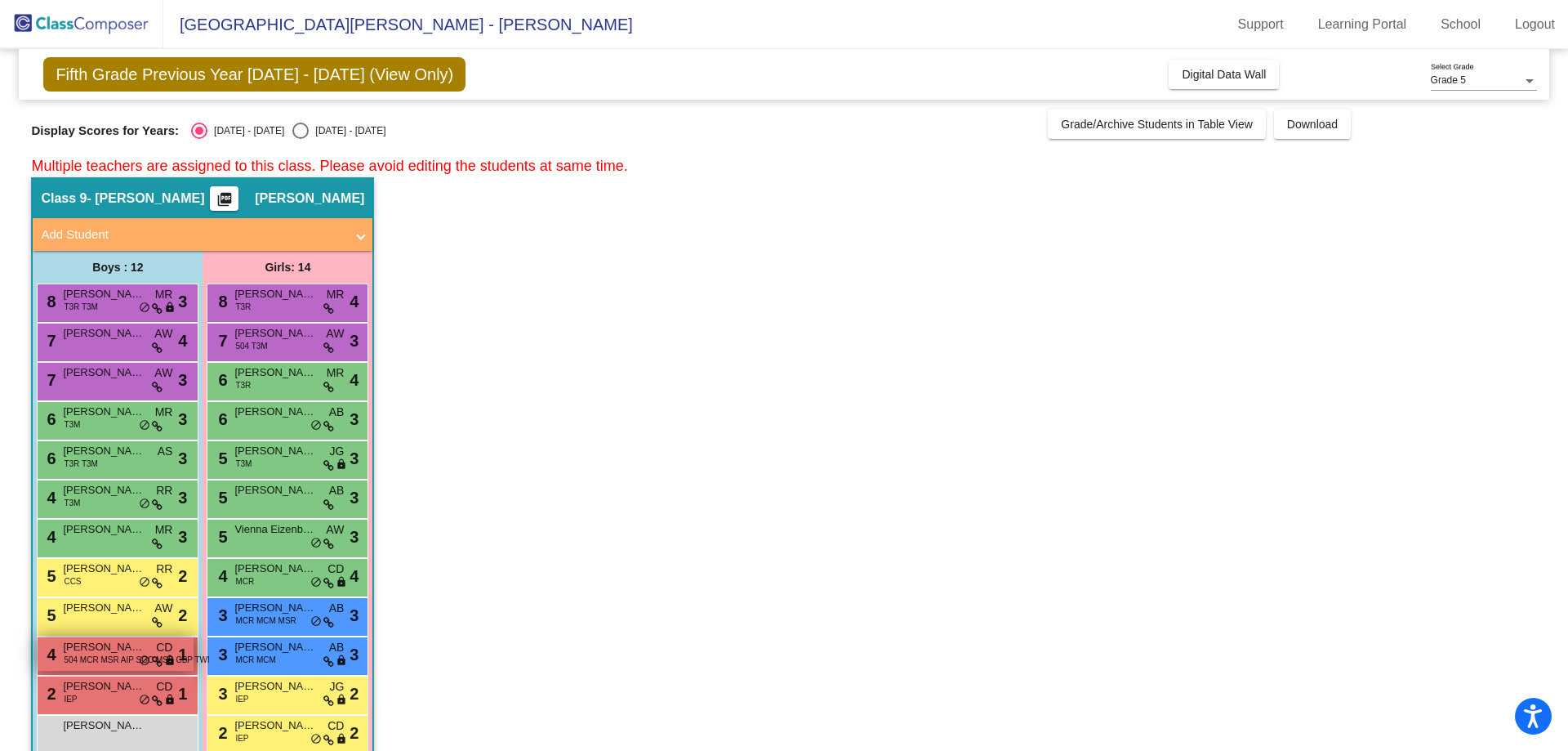
click at [88, 652] on span "[PERSON_NAME]" at bounding box center [104, 646] width 82 height 17
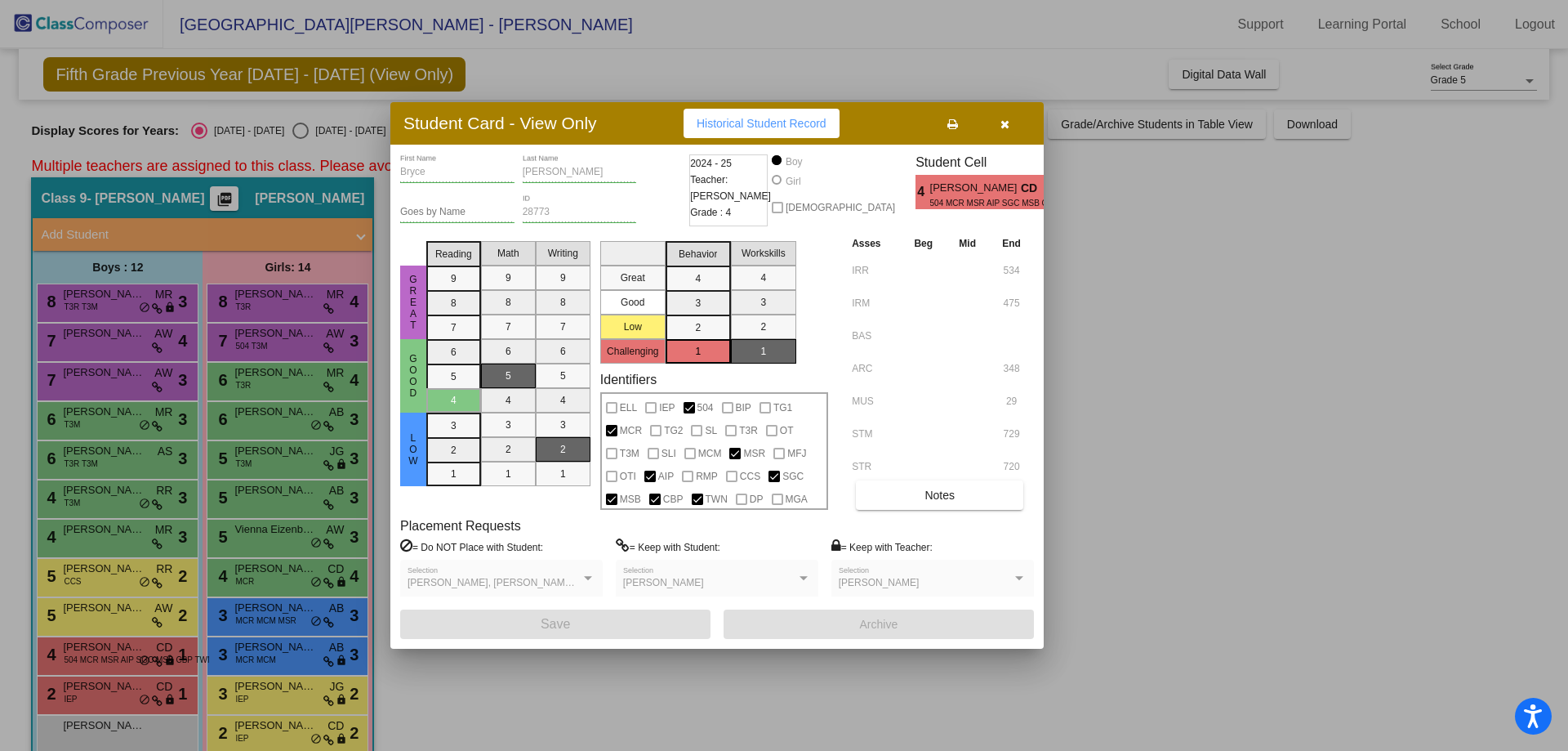
click at [1017, 120] on button "button" at bounding box center [1004, 124] width 52 height 30
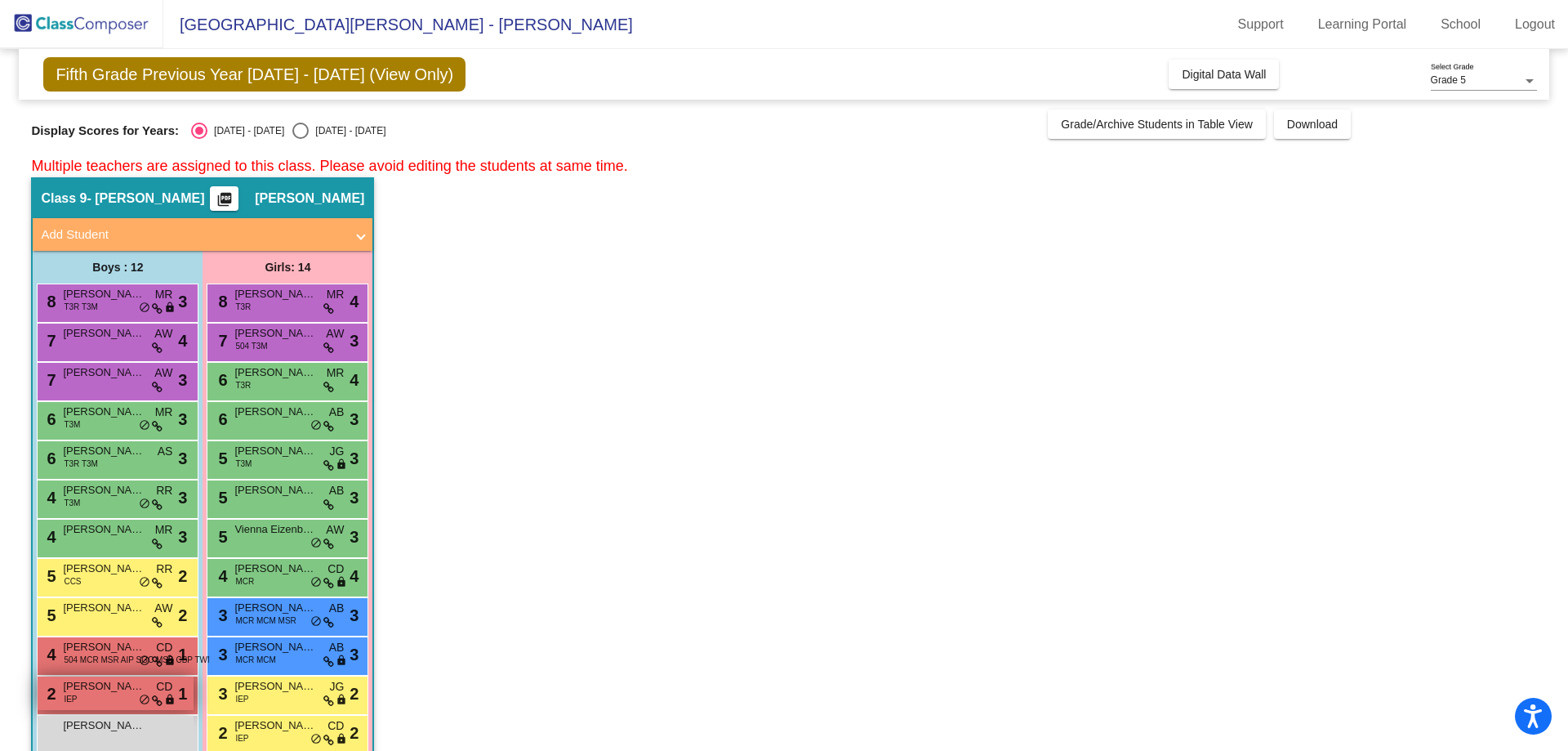
click at [130, 694] on span "[PERSON_NAME]" at bounding box center [104, 686] width 82 height 17
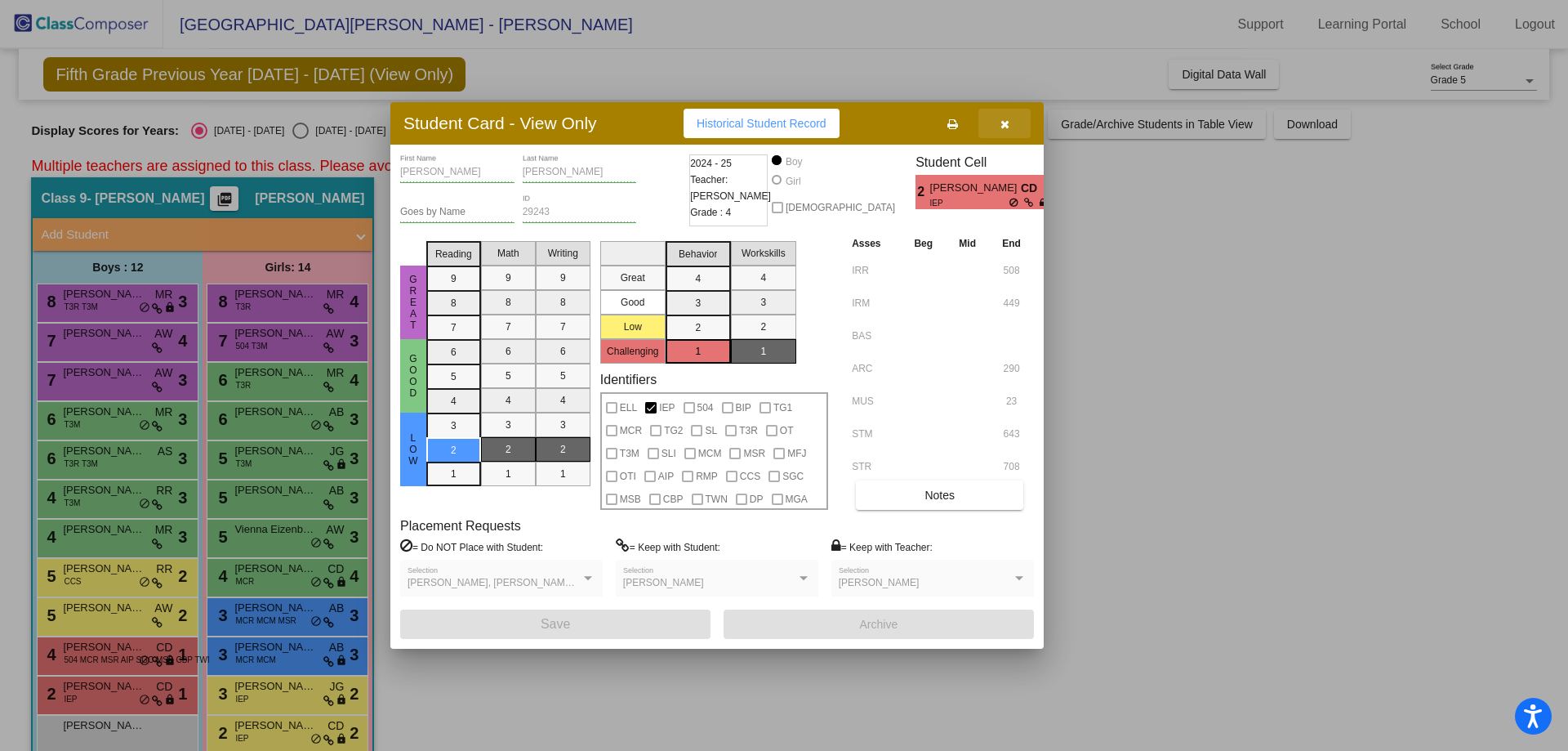
click at [1004, 122] on icon "button" at bounding box center [1004, 125] width 9 height 12
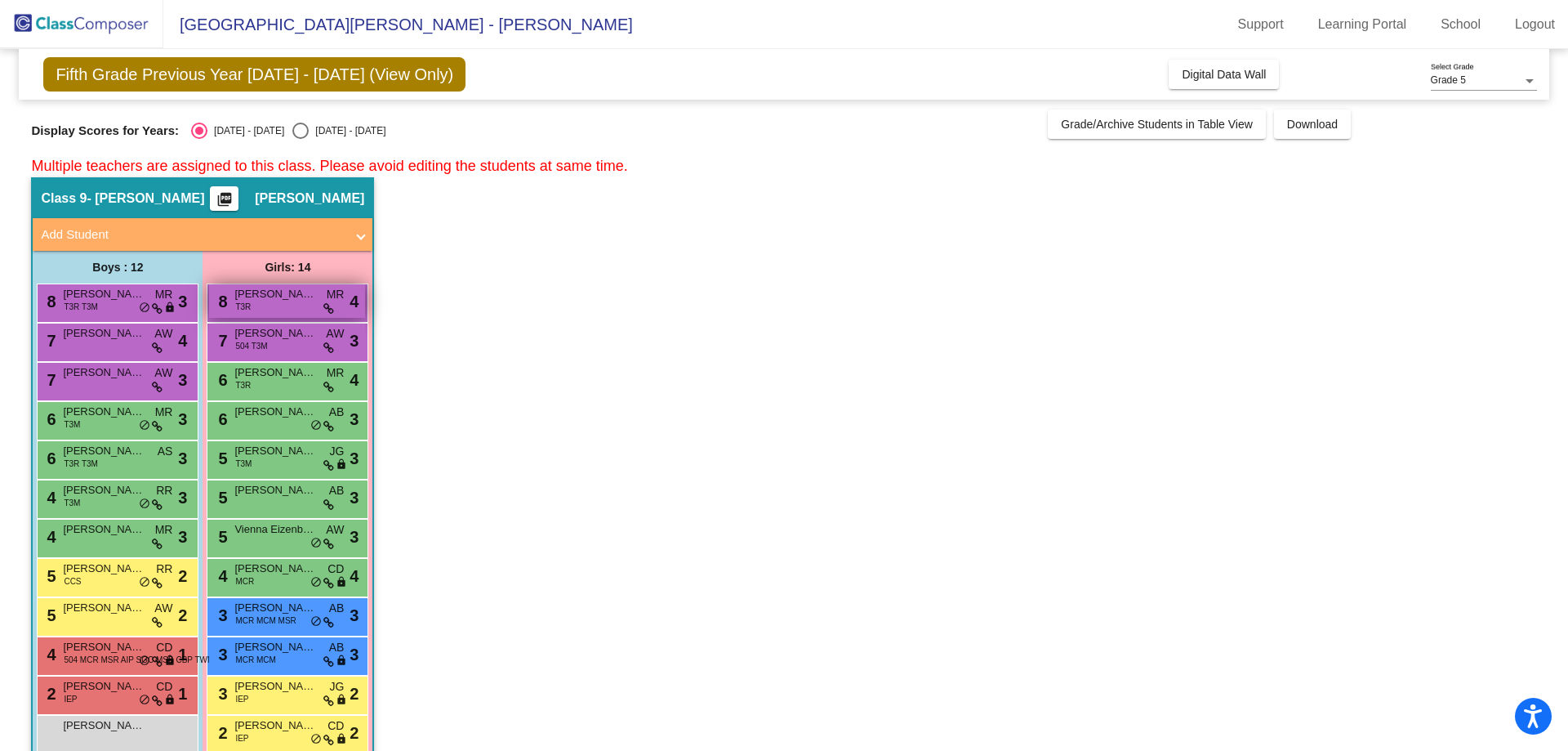
click at [283, 297] on span "[PERSON_NAME]" at bounding box center [275, 294] width 82 height 17
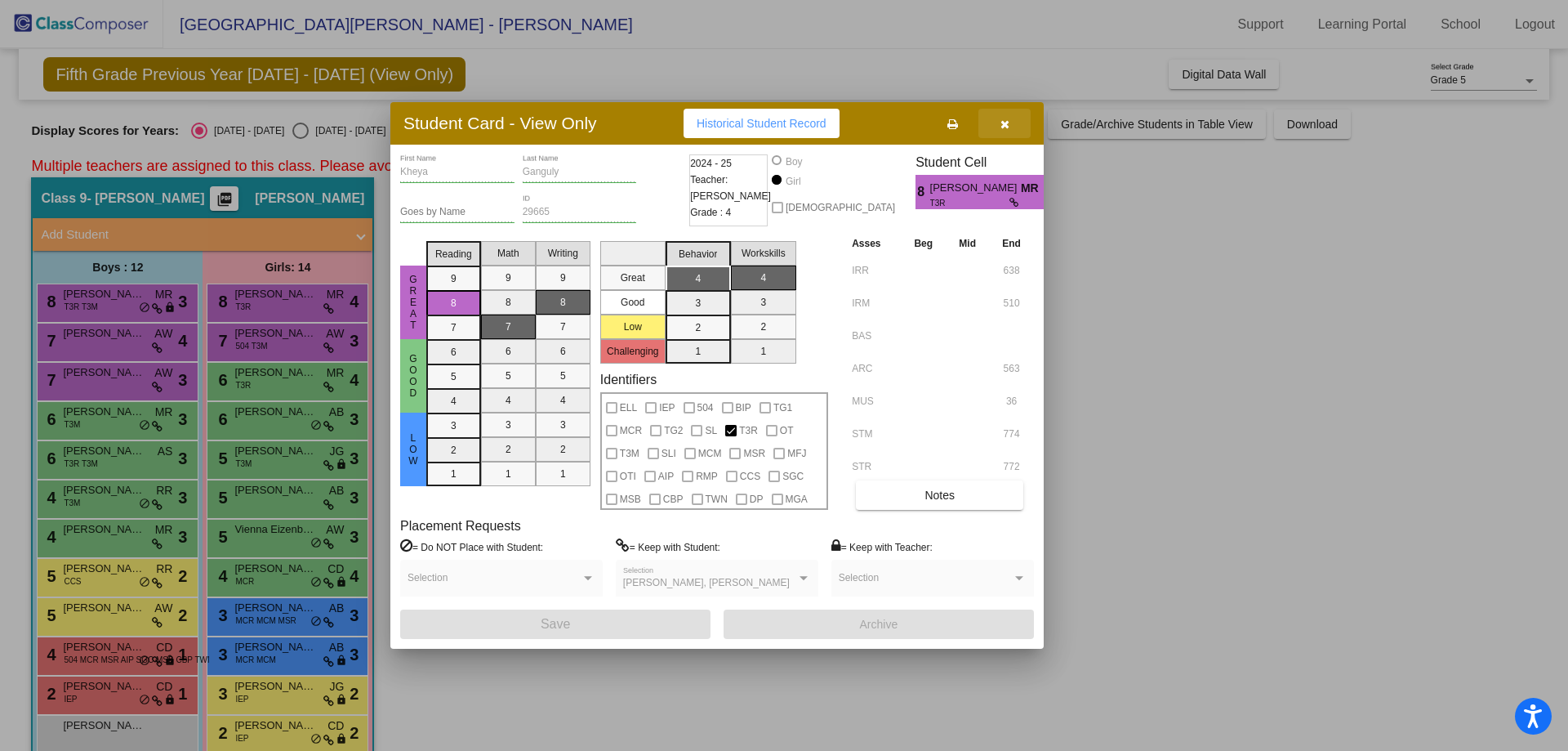
click at [1021, 121] on button "button" at bounding box center [1004, 124] width 52 height 30
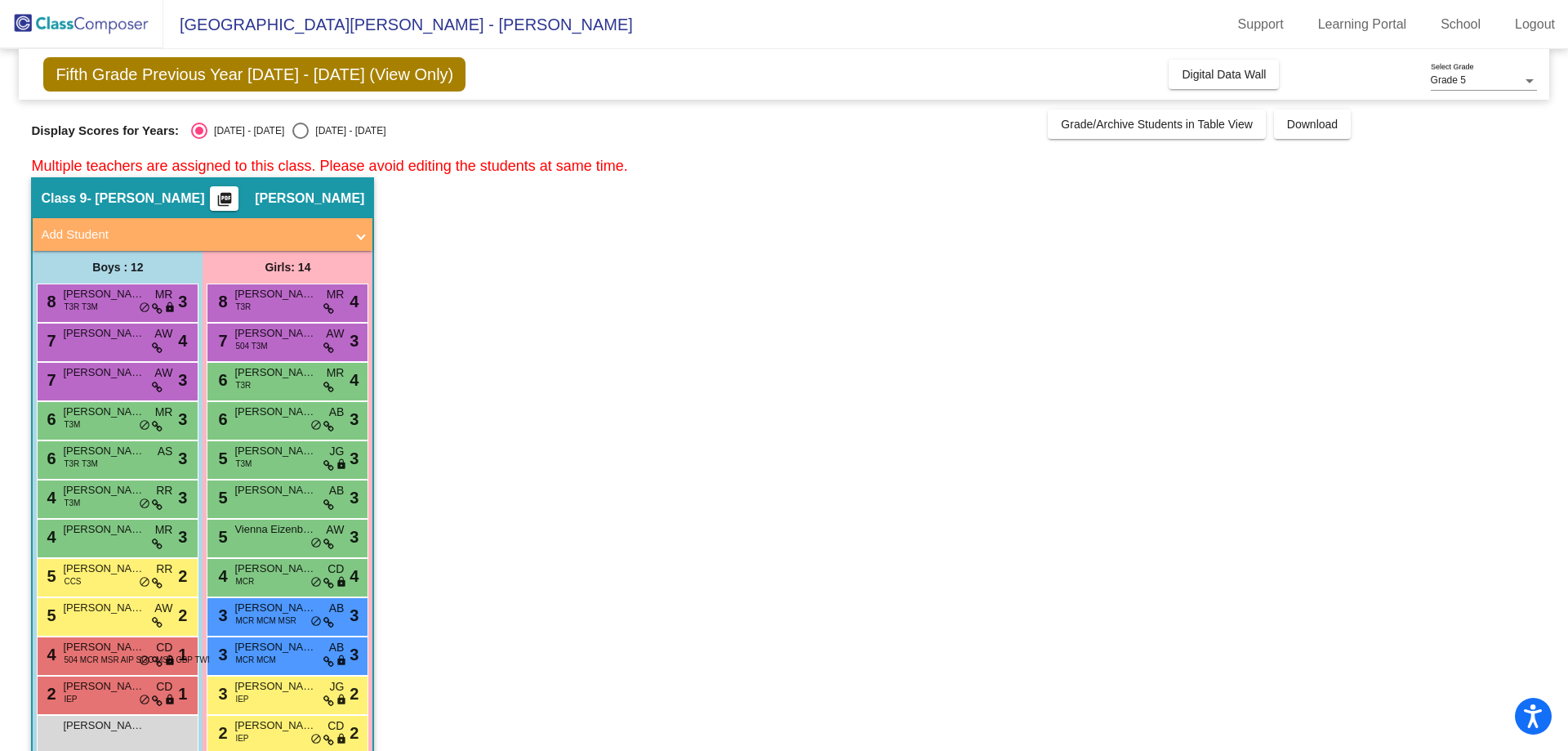
click at [227, 200] on mat-icon "picture_as_pdf" at bounding box center [225, 202] width 20 height 23
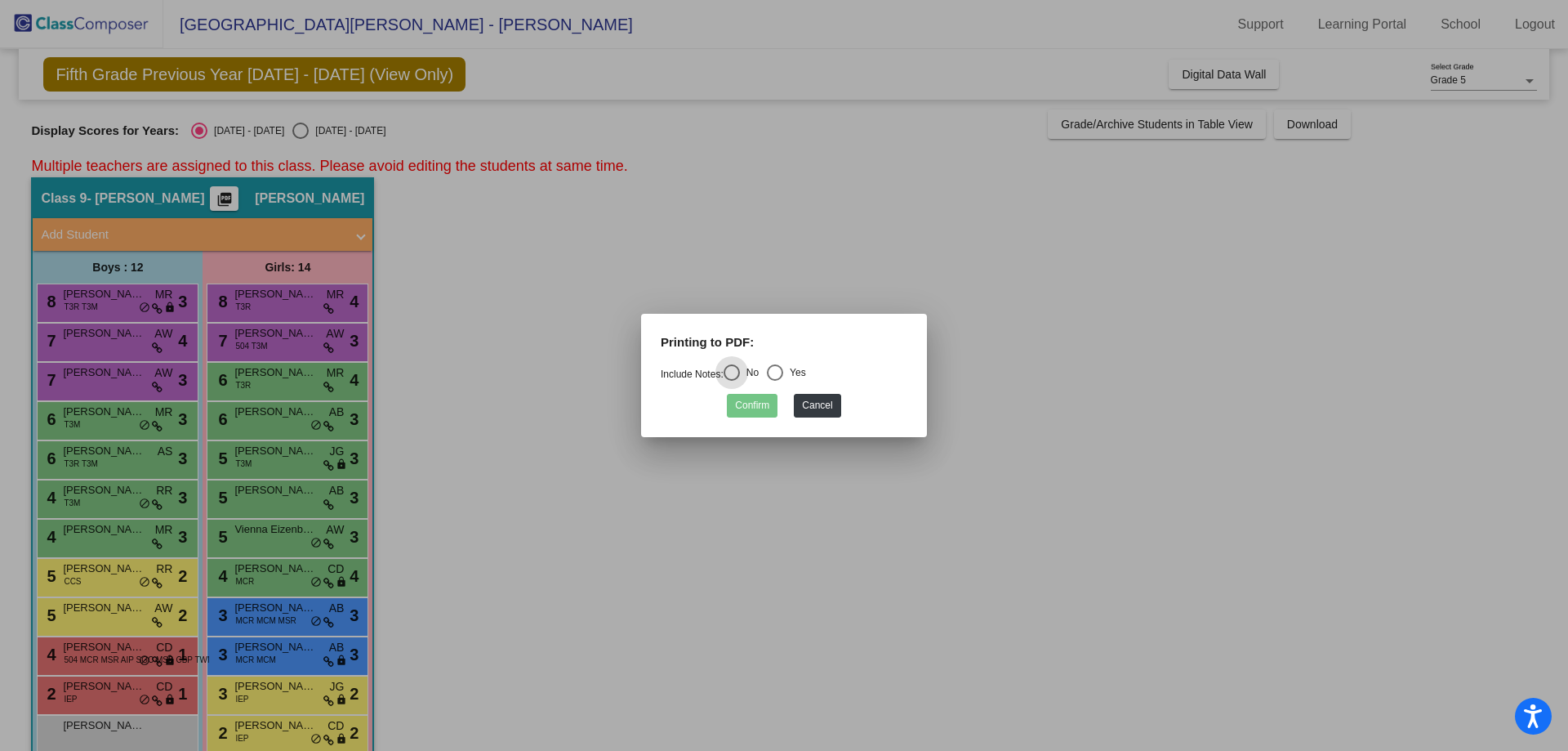
click at [779, 374] on div "Select an option" at bounding box center [775, 372] width 17 height 17
click at [775, 381] on input "Yes" at bounding box center [774, 381] width 1 height 1
radio input "true"
click at [758, 406] on button "Confirm" at bounding box center [752, 406] width 50 height 24
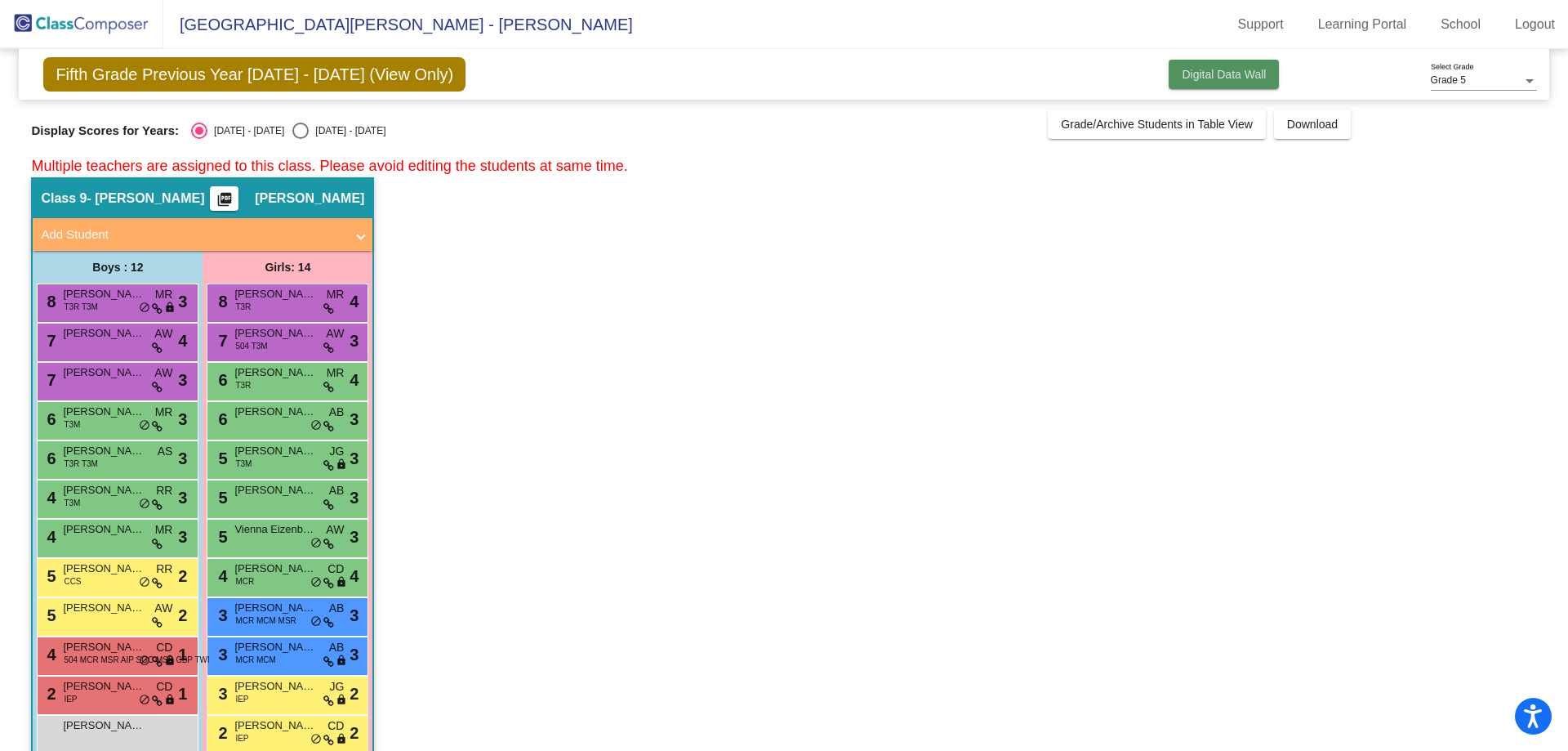
click at [1191, 77] on span "Digital Data Wall" at bounding box center [1223, 74] width 84 height 13
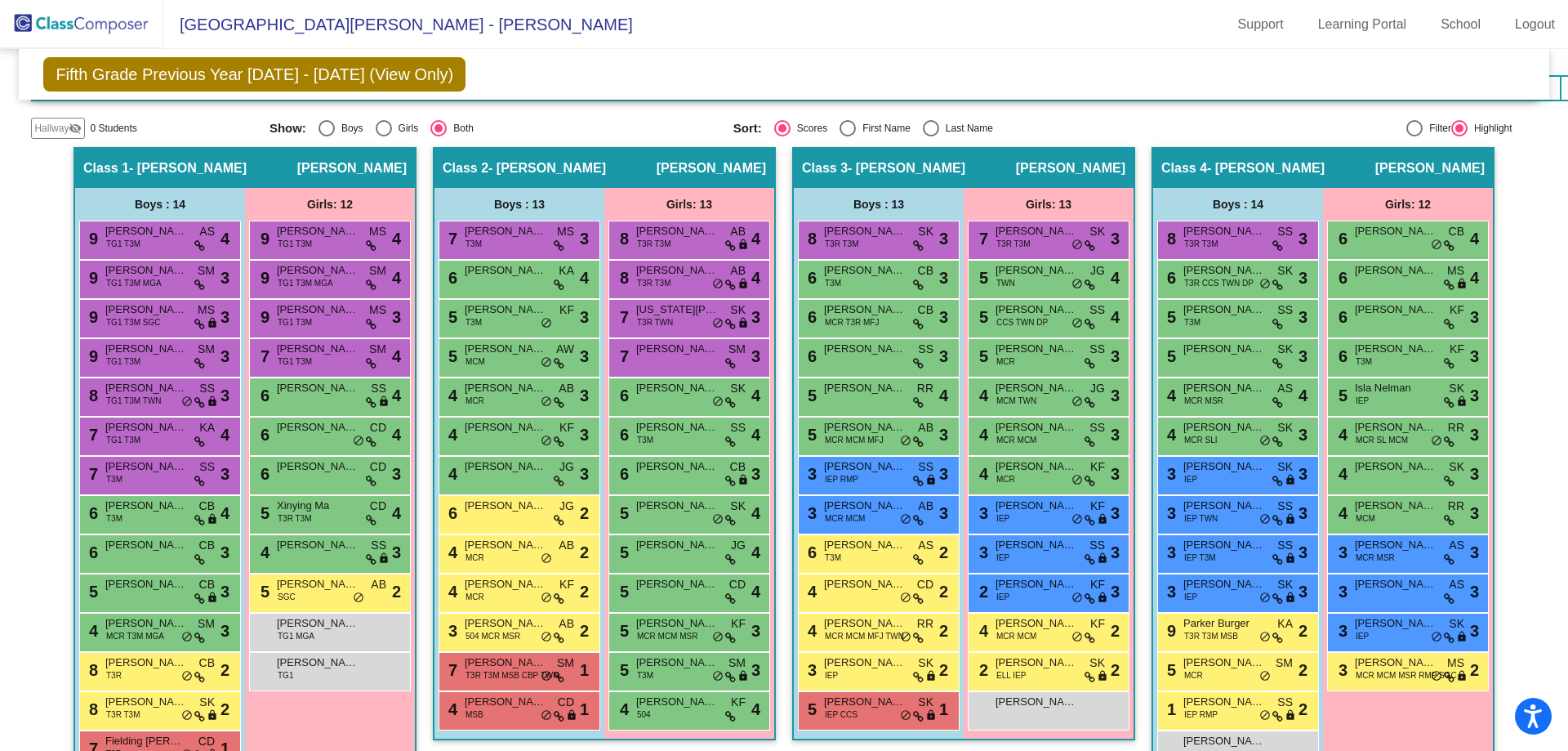
scroll to position [653, 0]
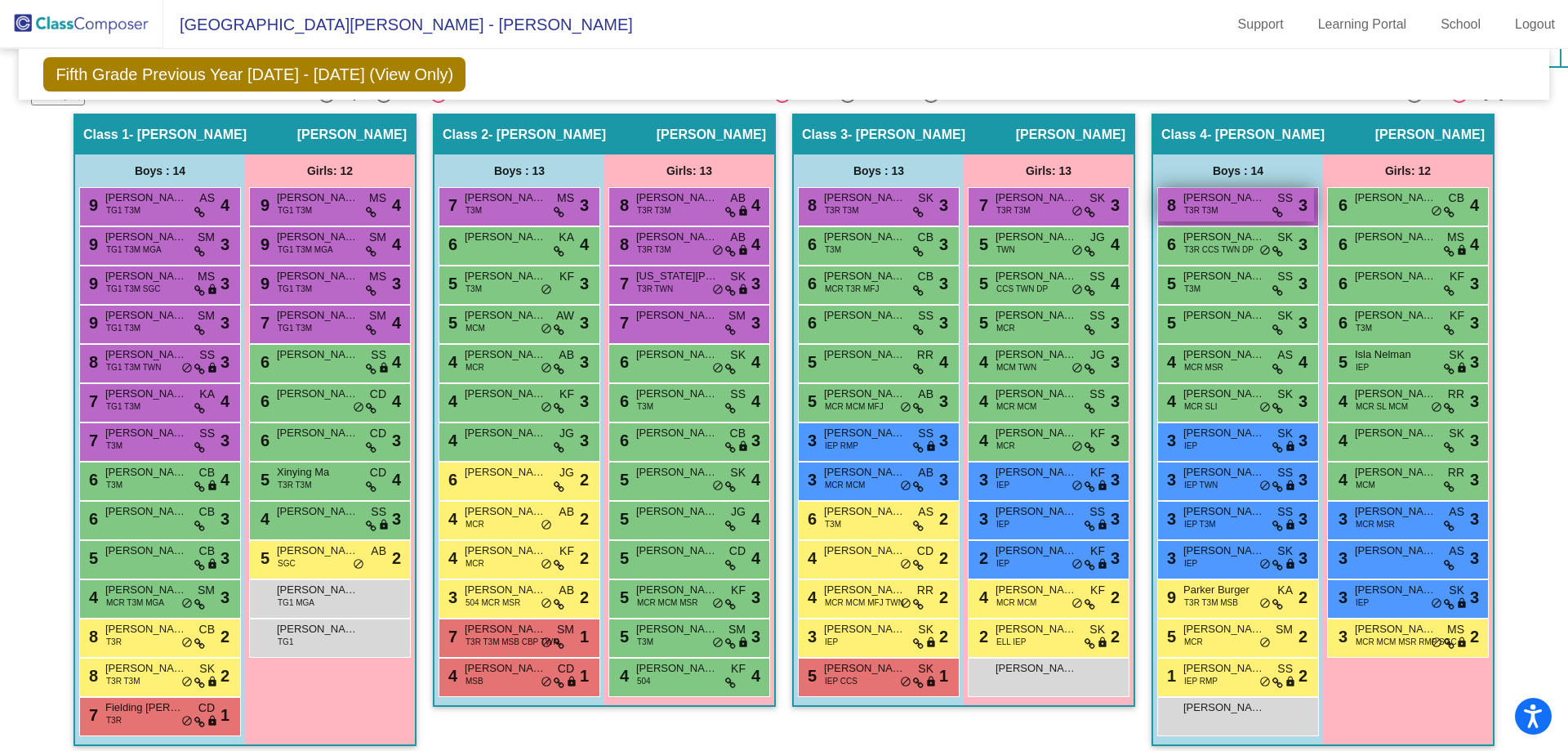
click at [1224, 206] on div "8 [PERSON_NAME] T3R T3M SS lock do_not_disturb_alt 3" at bounding box center [1236, 205] width 156 height 34
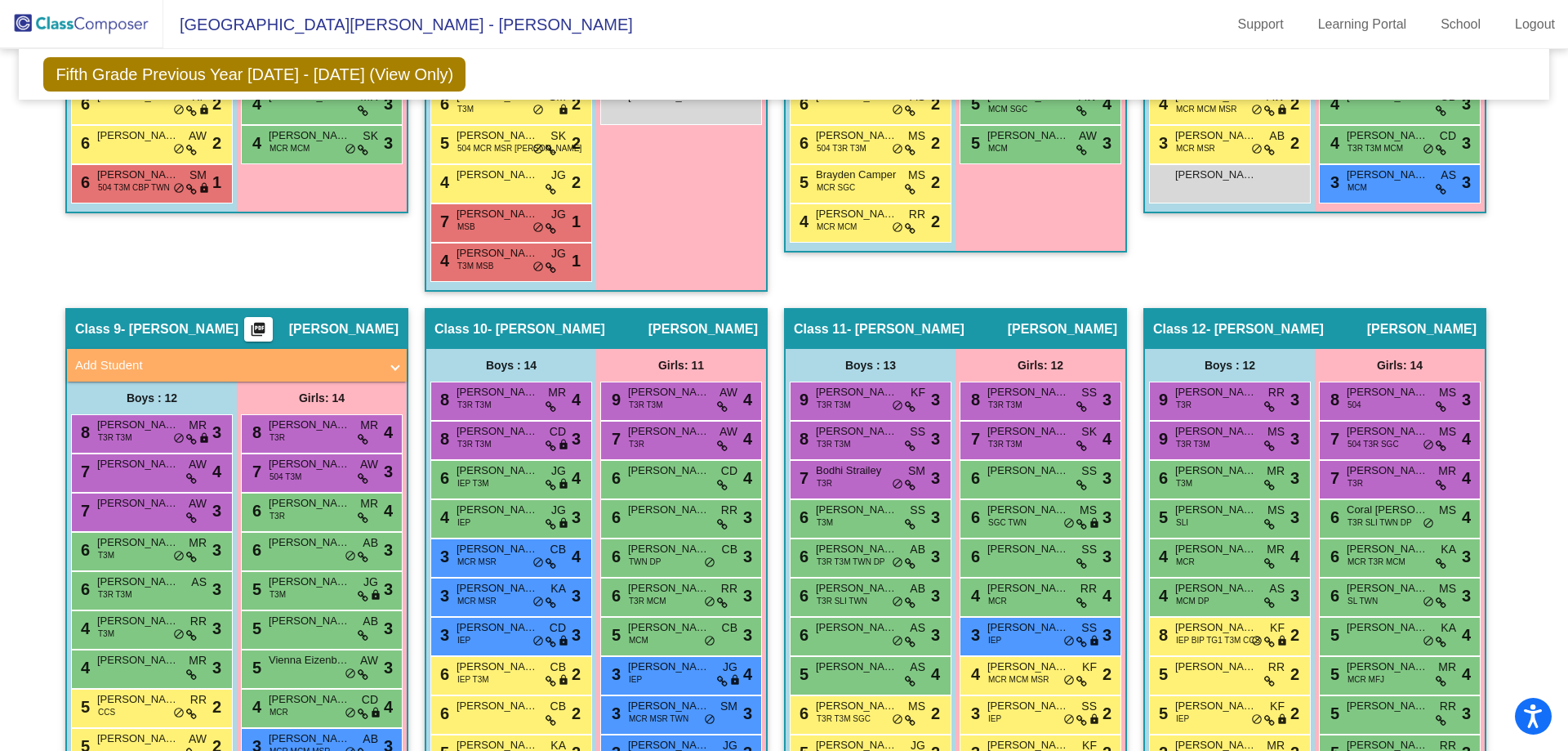
scroll to position [1797, 0]
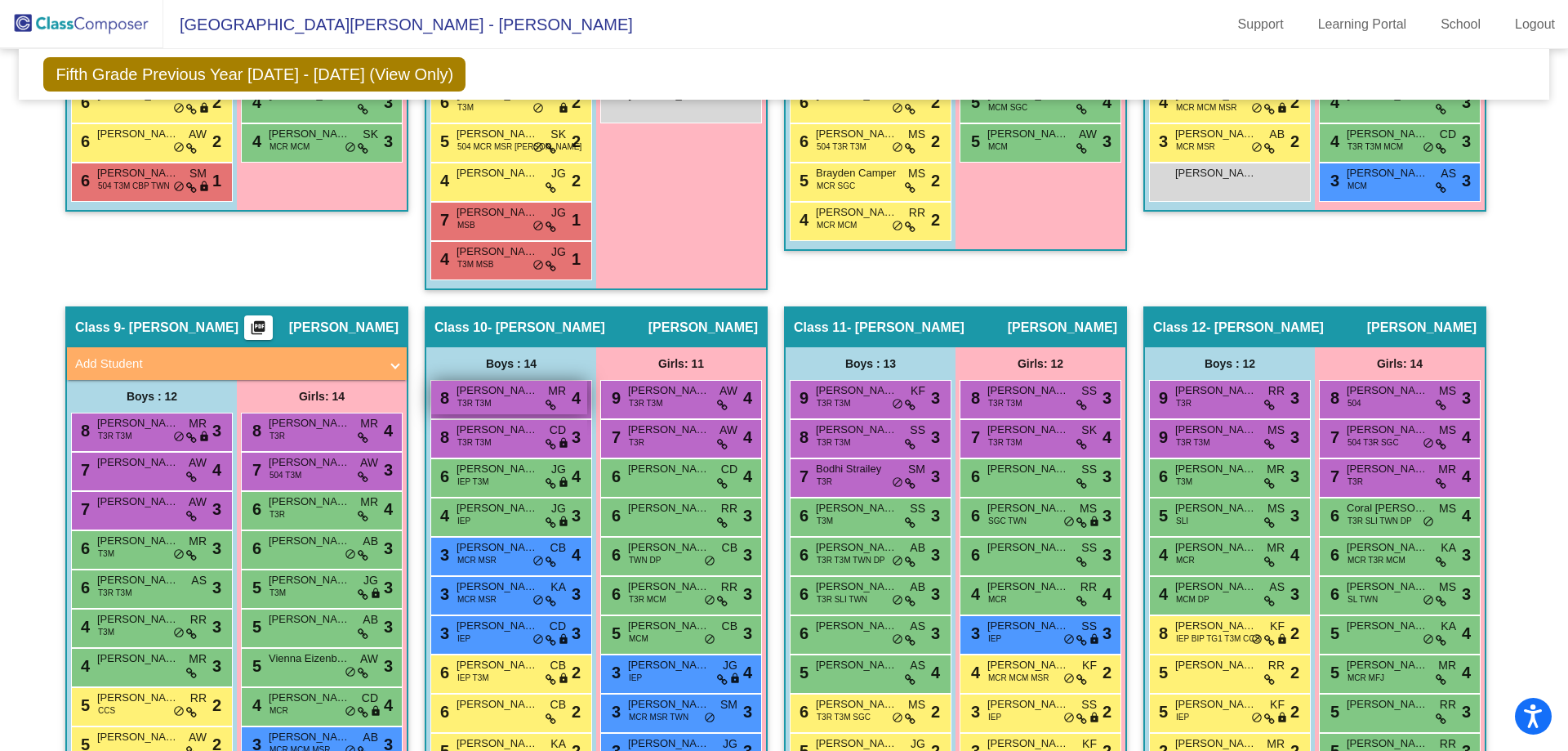
click at [521, 405] on div "8 [PERSON_NAME] T3R T3M MR lock do_not_disturb_alt 4" at bounding box center [509, 398] width 156 height 34
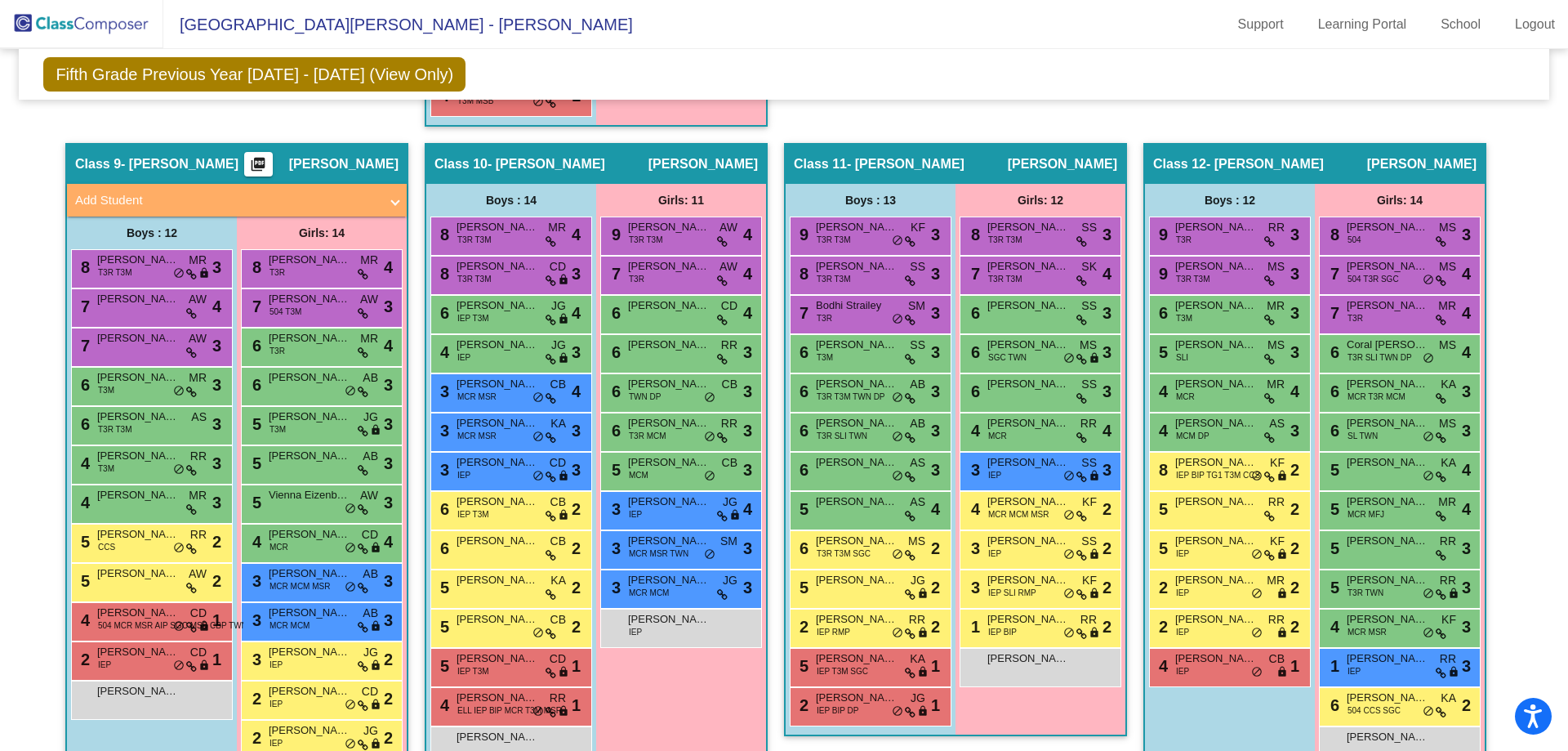
scroll to position [2042, 0]
